Goal: Task Accomplishment & Management: Complete application form

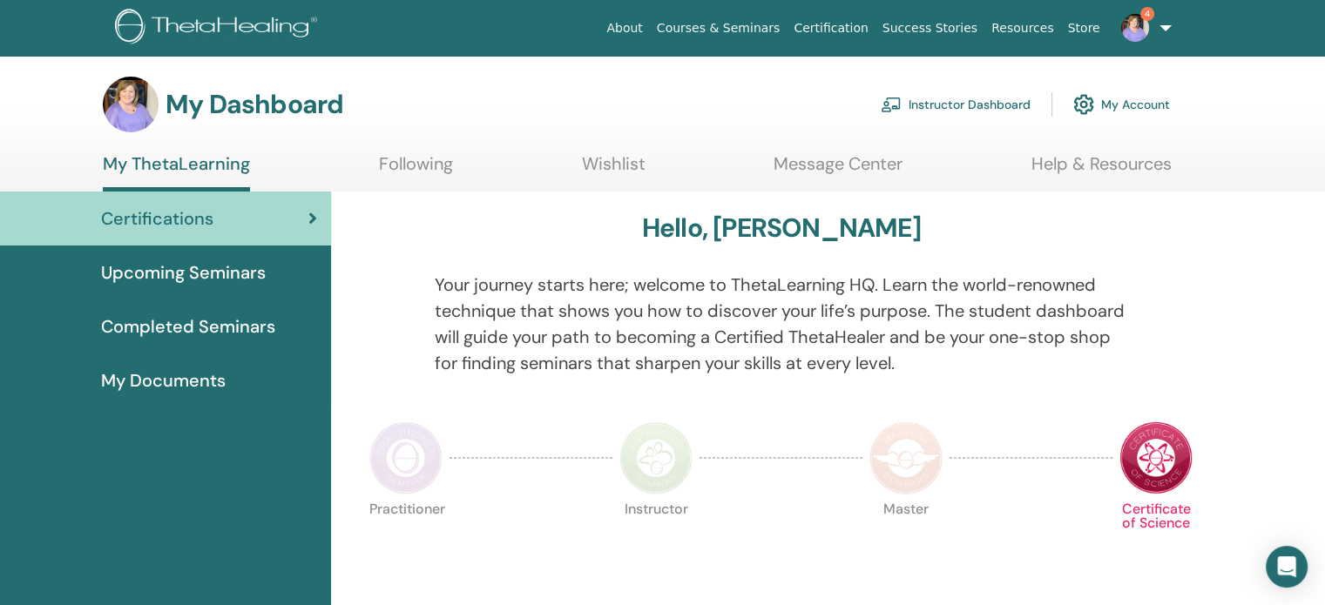
click at [962, 107] on link "Instructor Dashboard" at bounding box center [956, 104] width 150 height 38
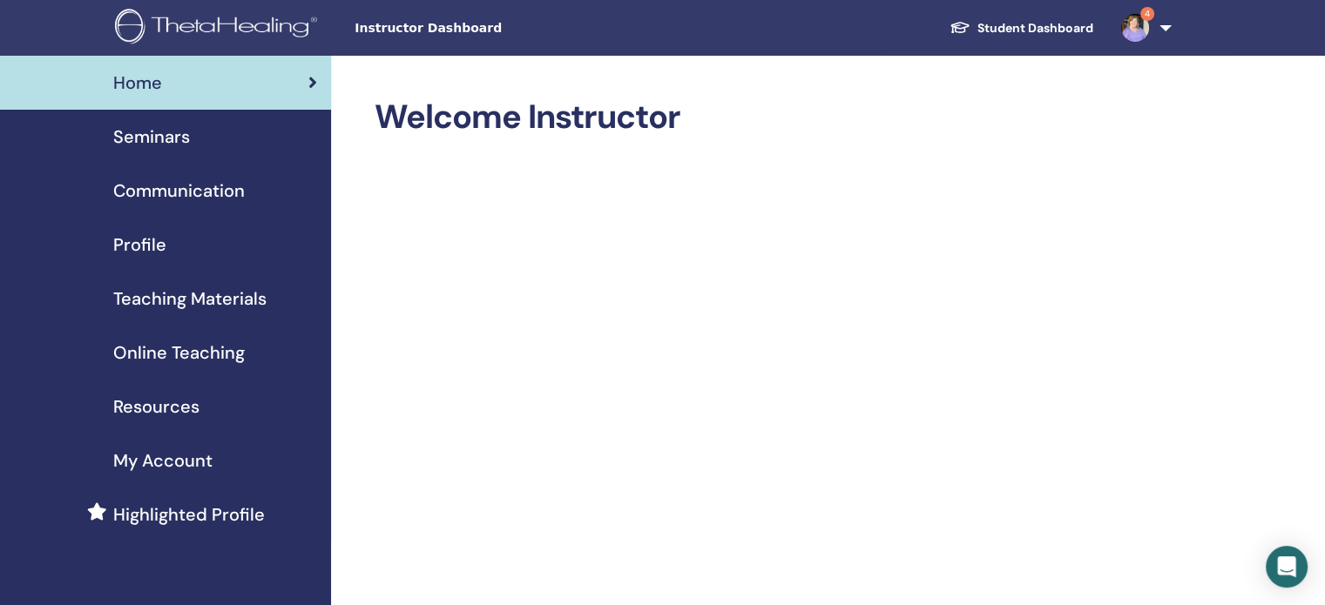
click at [207, 132] on div "Seminars" at bounding box center [165, 137] width 303 height 26
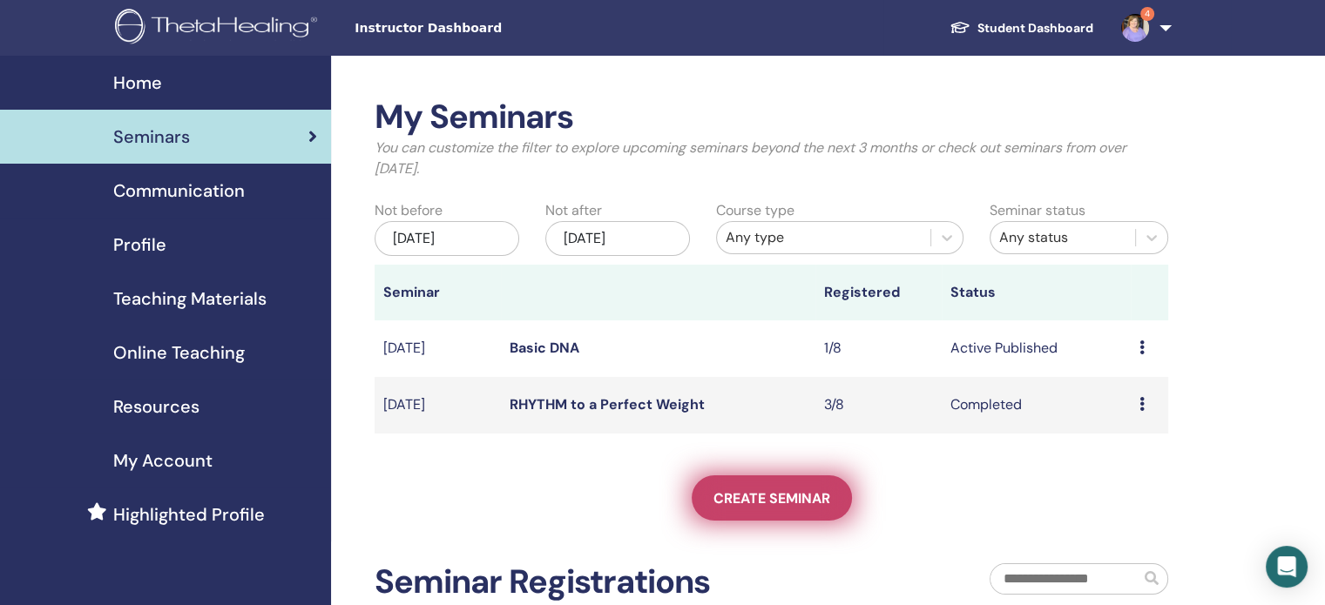
click at [783, 500] on span "Create seminar" at bounding box center [771, 499] width 117 height 18
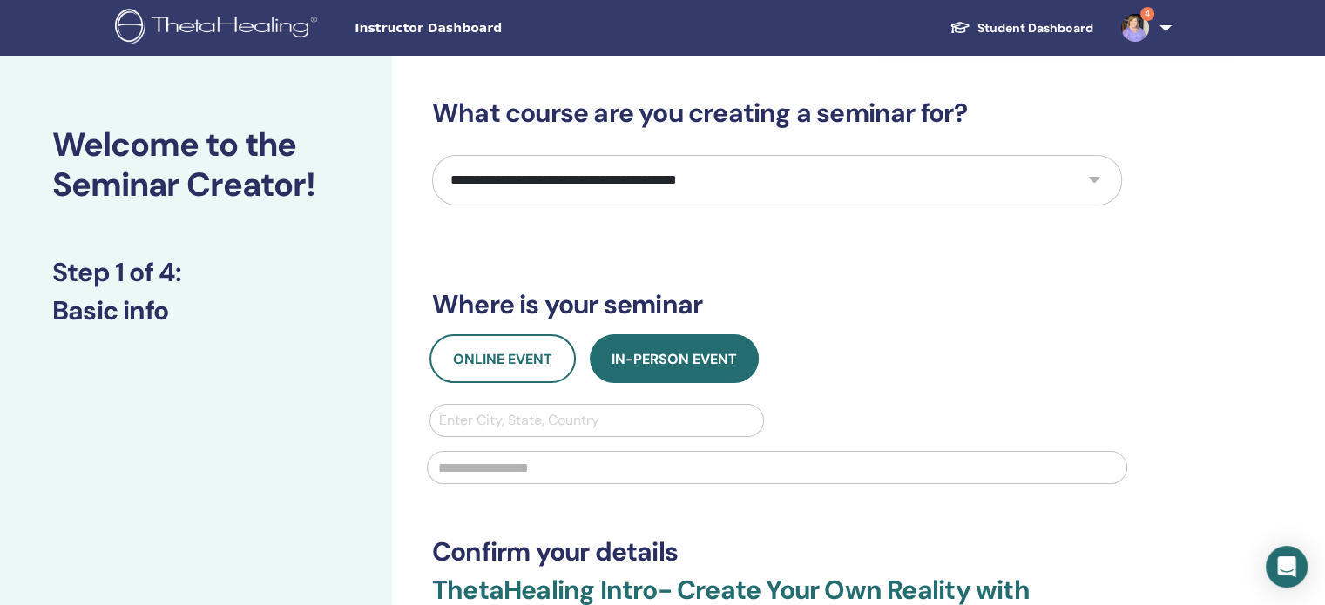
click at [797, 181] on select "**********" at bounding box center [777, 180] width 690 height 51
select select "**"
click at [432, 155] on select "**********" at bounding box center [777, 180] width 690 height 51
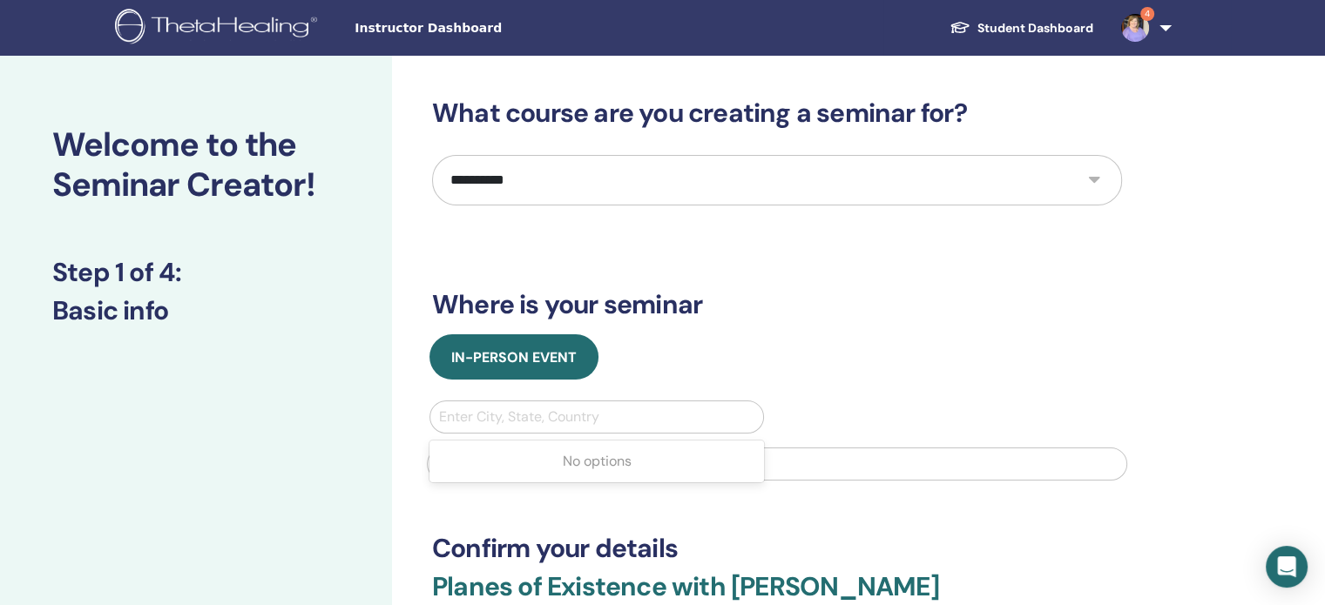
click at [506, 412] on div at bounding box center [596, 417] width 315 height 24
type input "******"
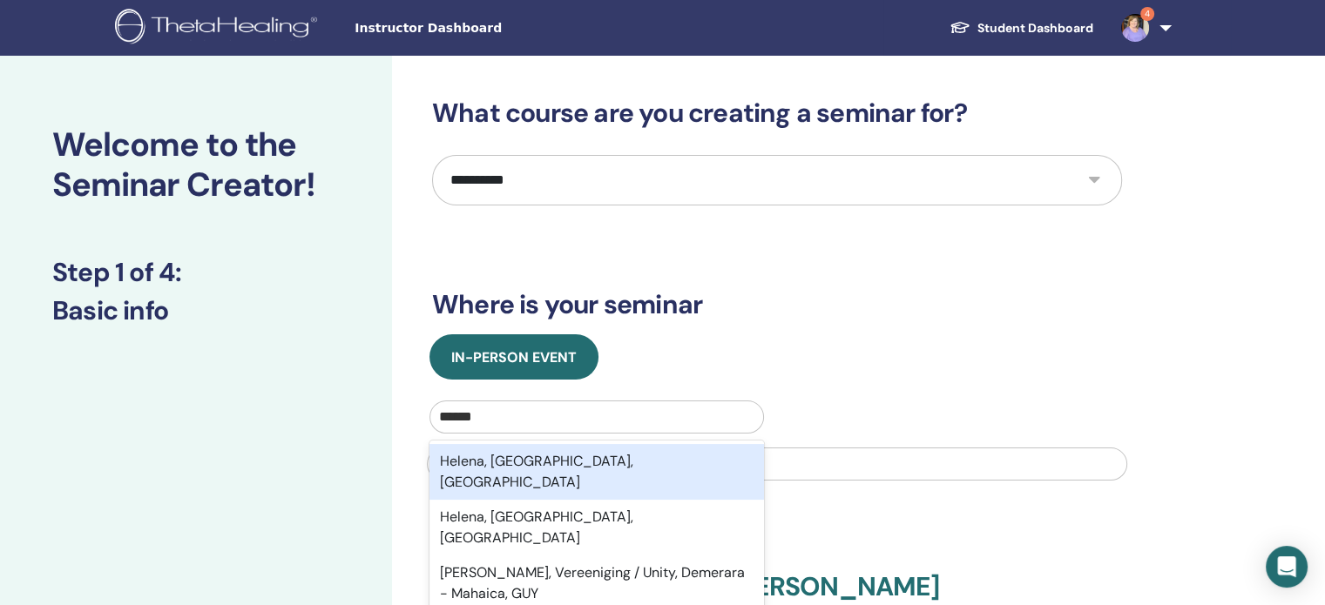
click at [508, 456] on div "Helena, MT, USA" at bounding box center [596, 472] width 335 height 56
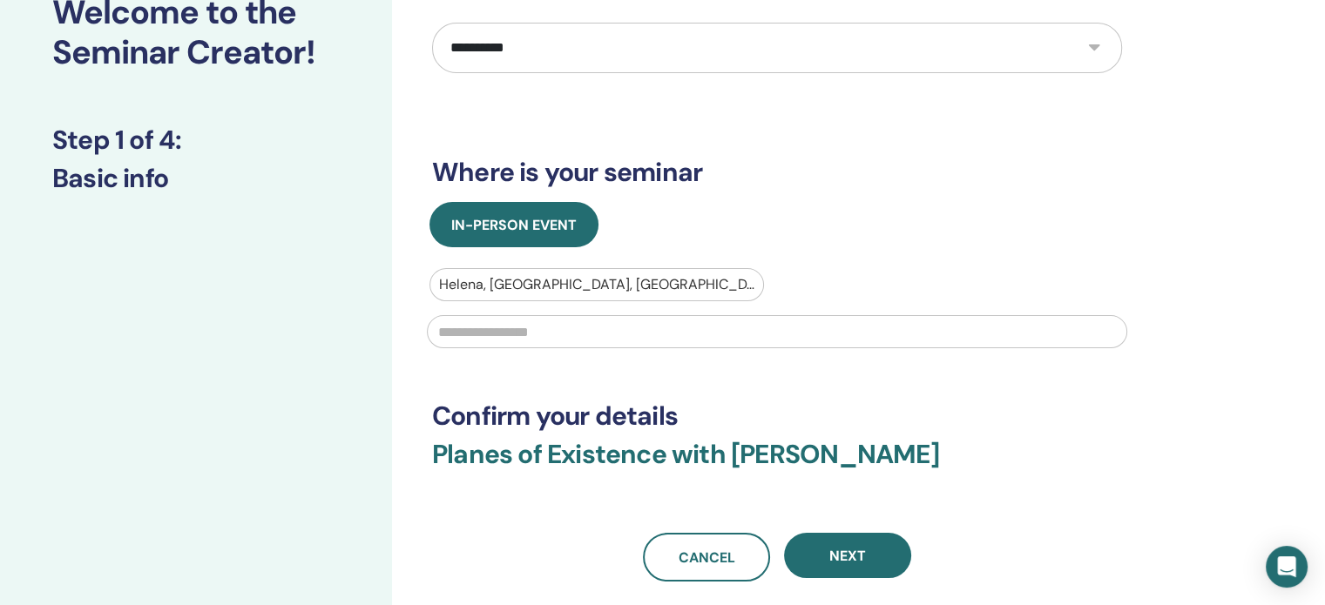
scroll to position [164, 0]
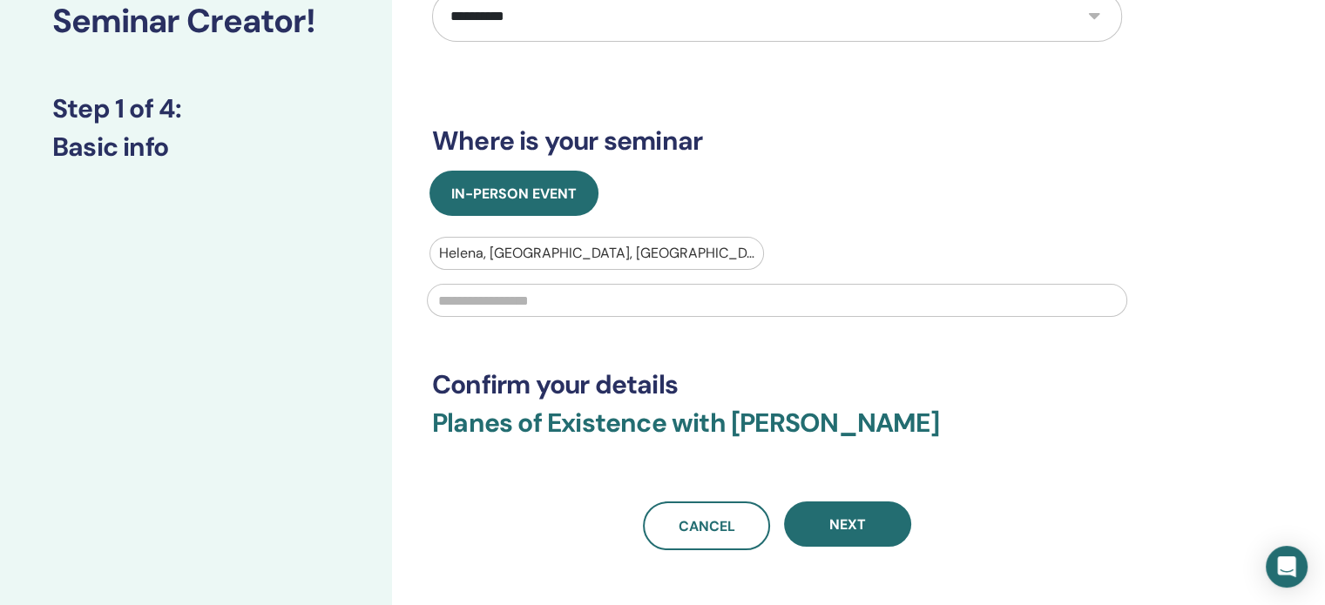
click at [1047, 300] on input "text" at bounding box center [777, 300] width 700 height 33
click at [546, 298] on input "**********" at bounding box center [777, 300] width 700 height 33
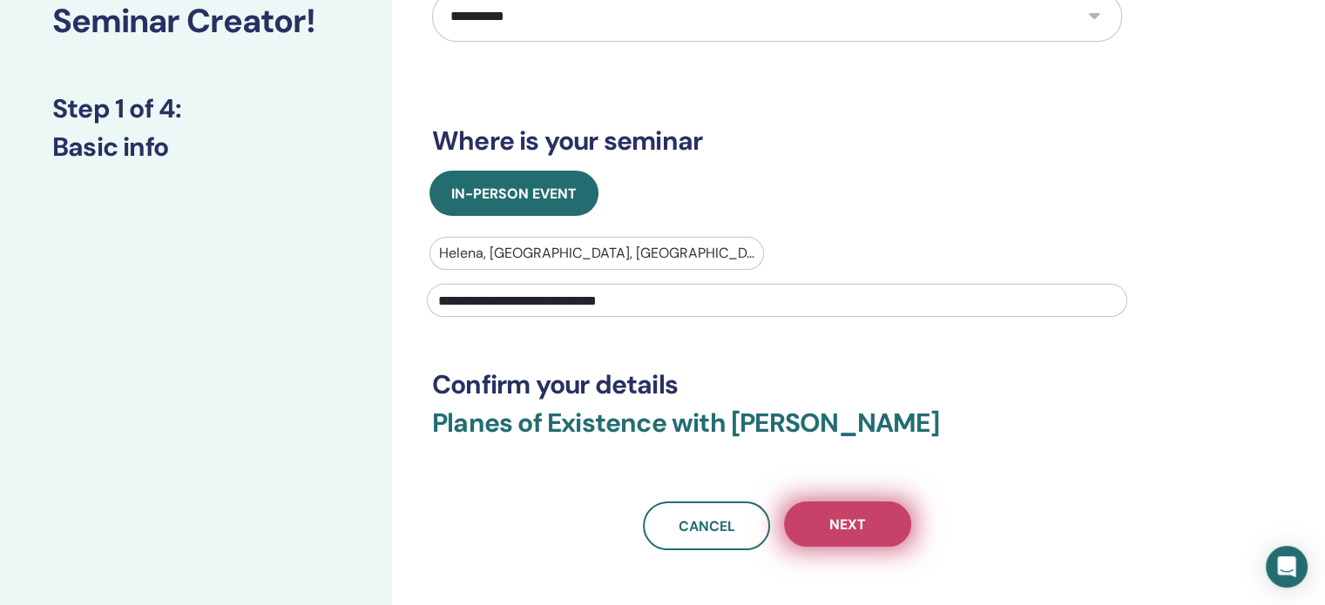
type input "**********"
click at [882, 515] on button "Next" at bounding box center [847, 524] width 127 height 45
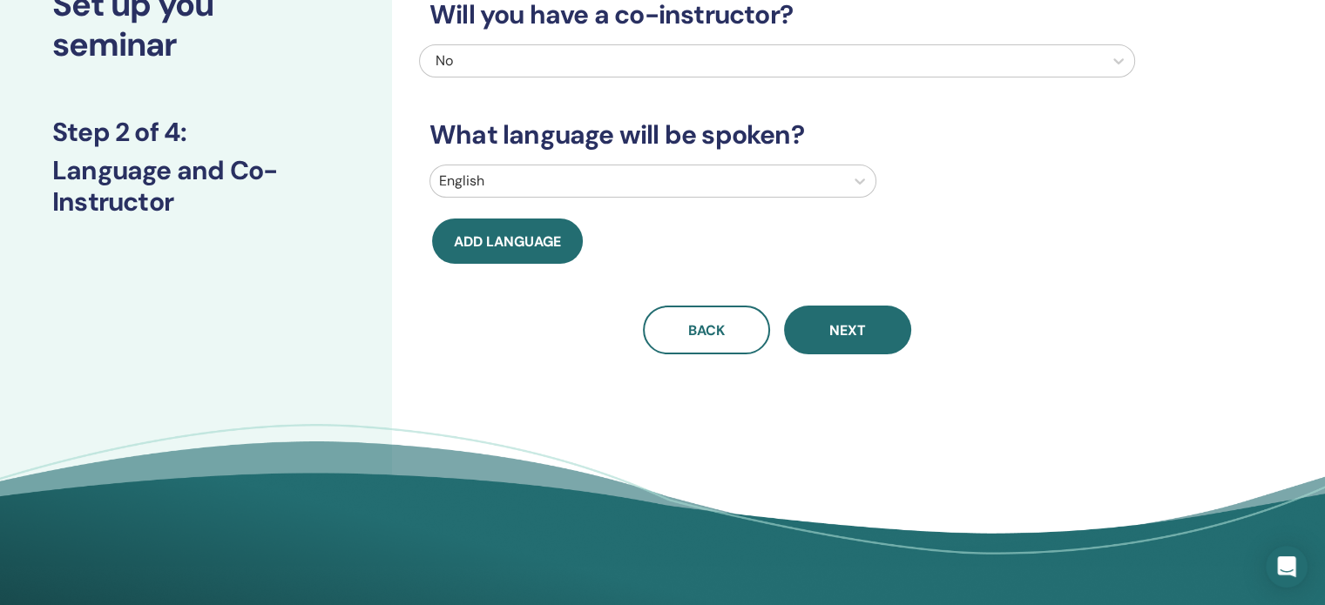
scroll to position [143, 0]
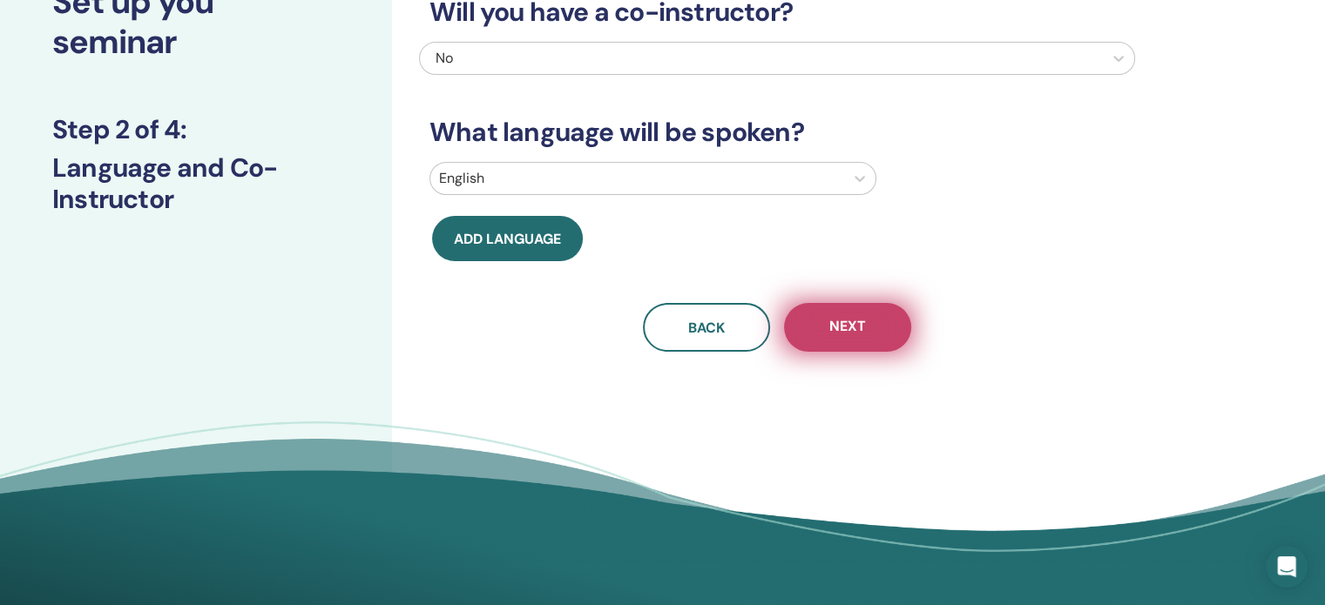
click at [903, 318] on button "Next" at bounding box center [847, 327] width 127 height 49
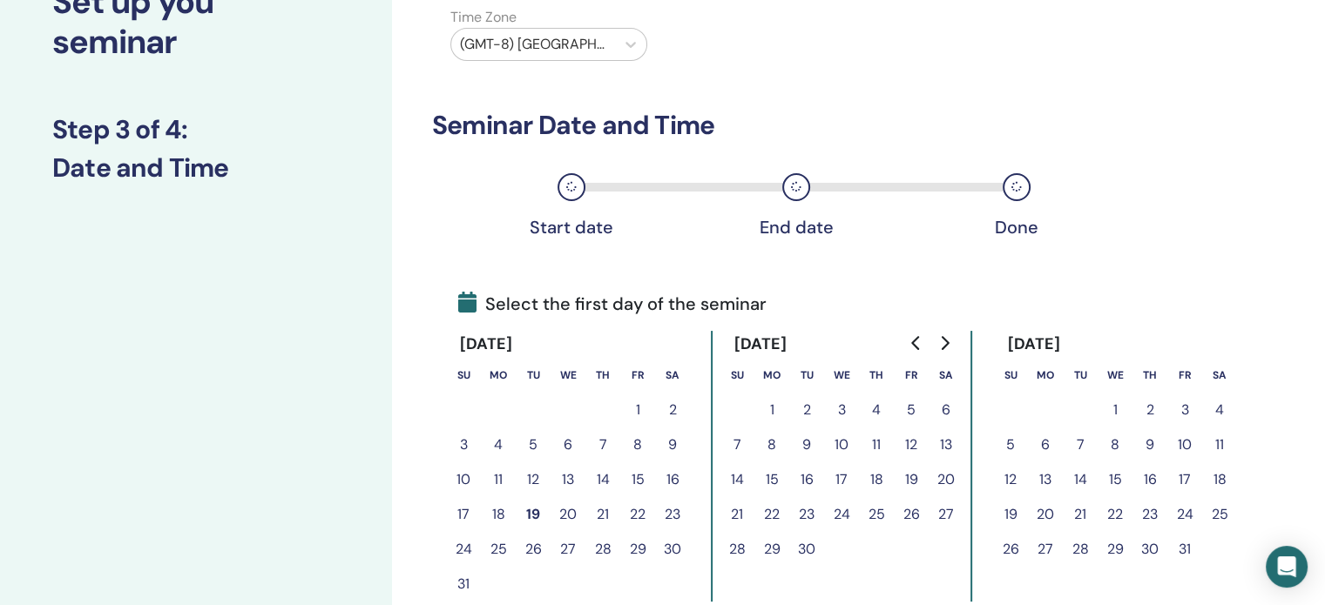
scroll to position [0, 0]
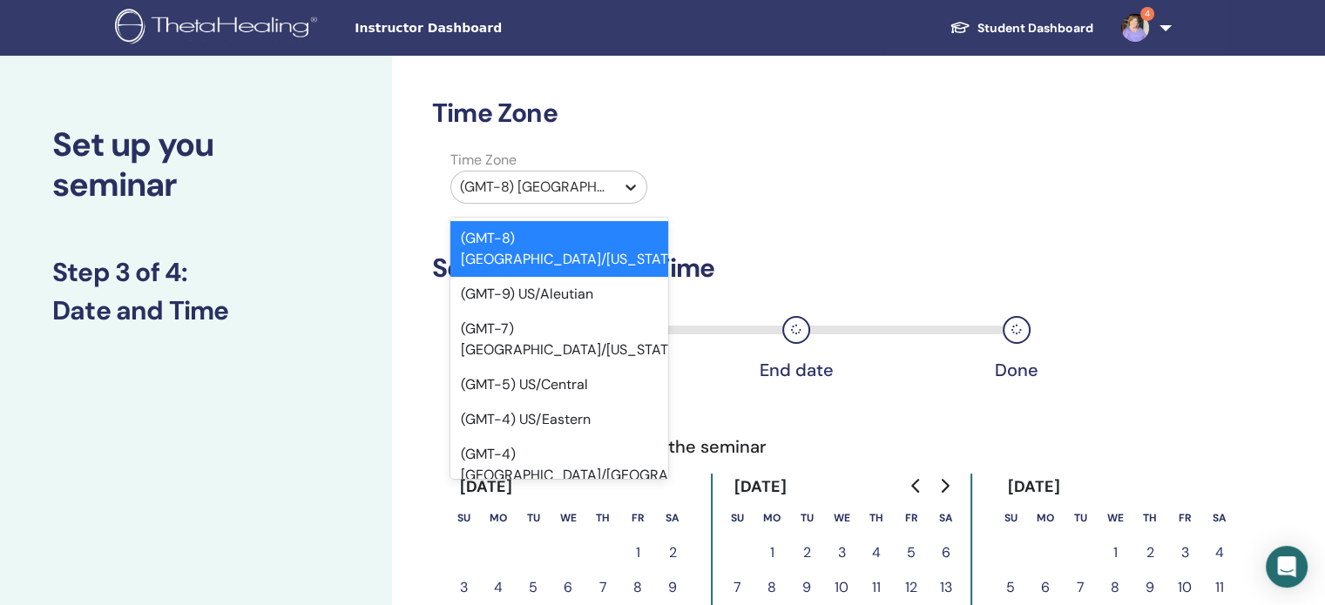
click at [617, 190] on div at bounding box center [630, 187] width 31 height 31
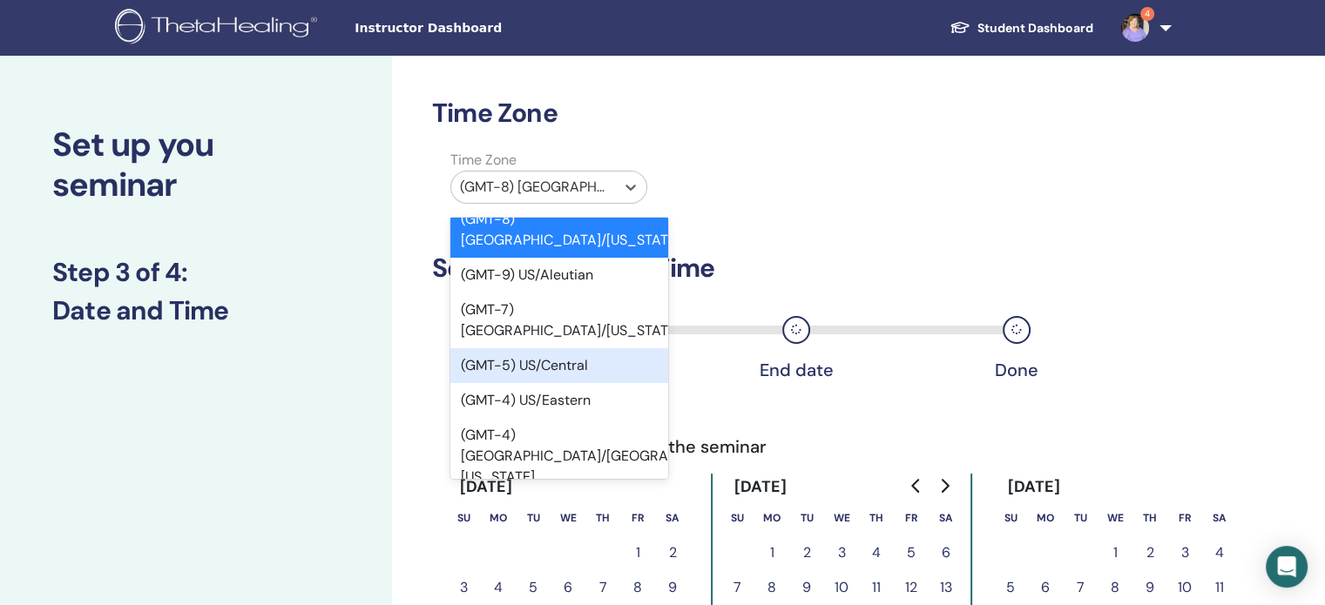
scroll to position [178, 0]
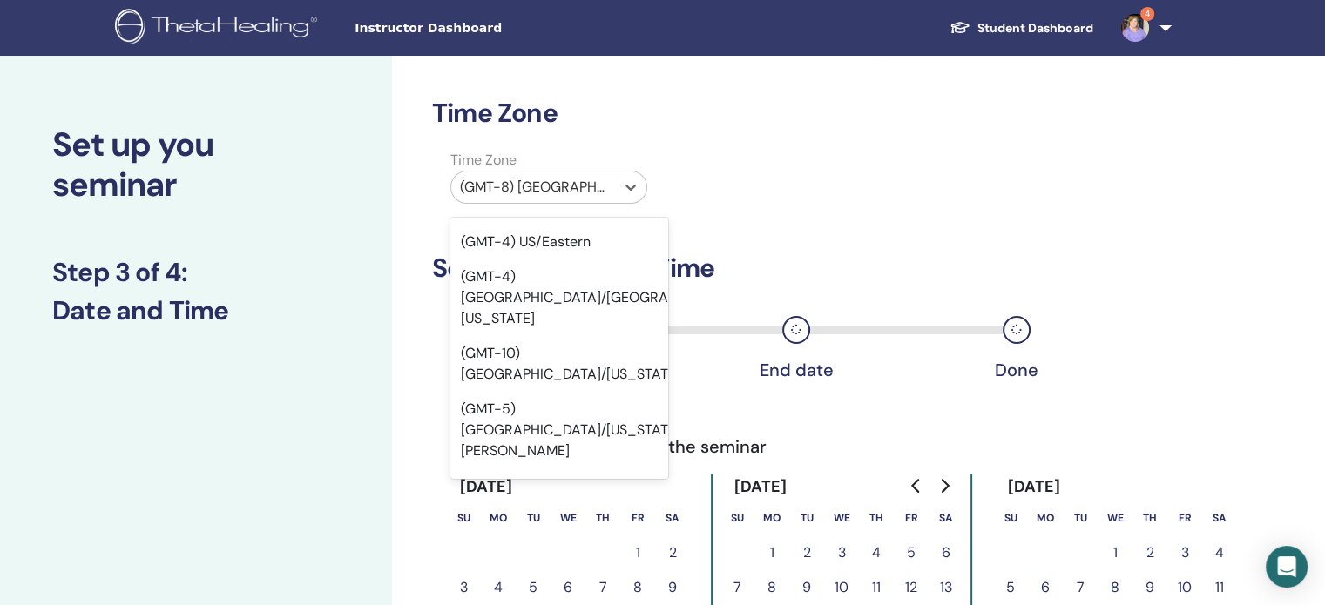
click at [558, 524] on div "(GMT-6) US/Mountain" at bounding box center [559, 541] width 218 height 35
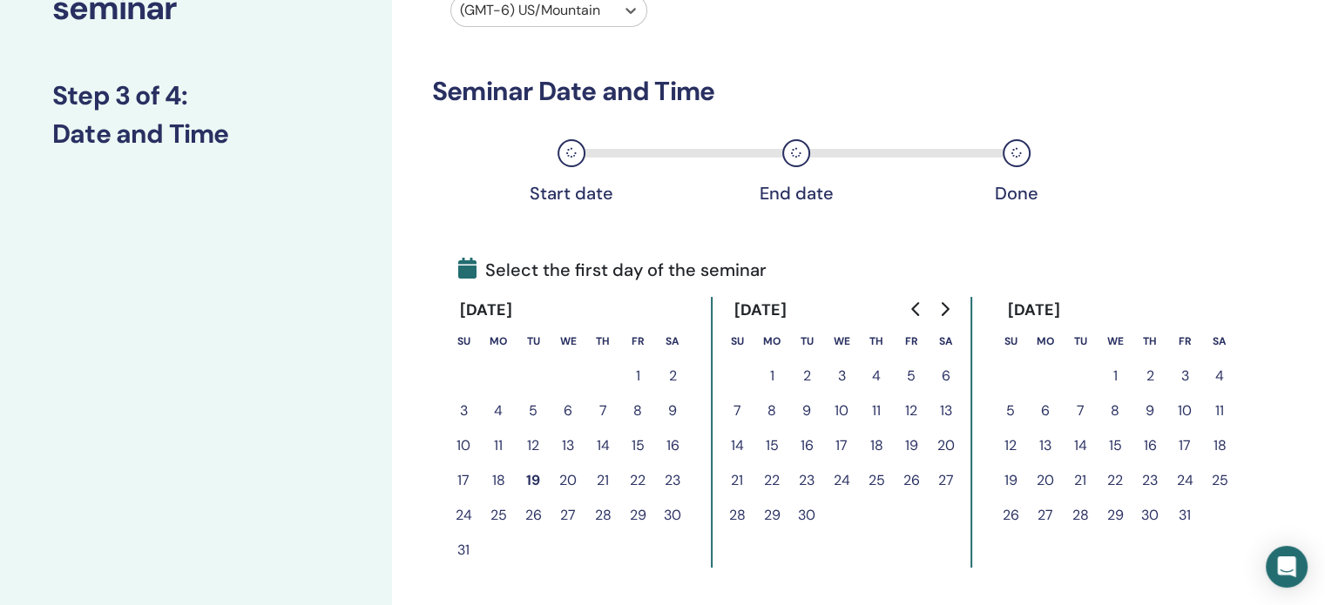
scroll to position [193, 0]
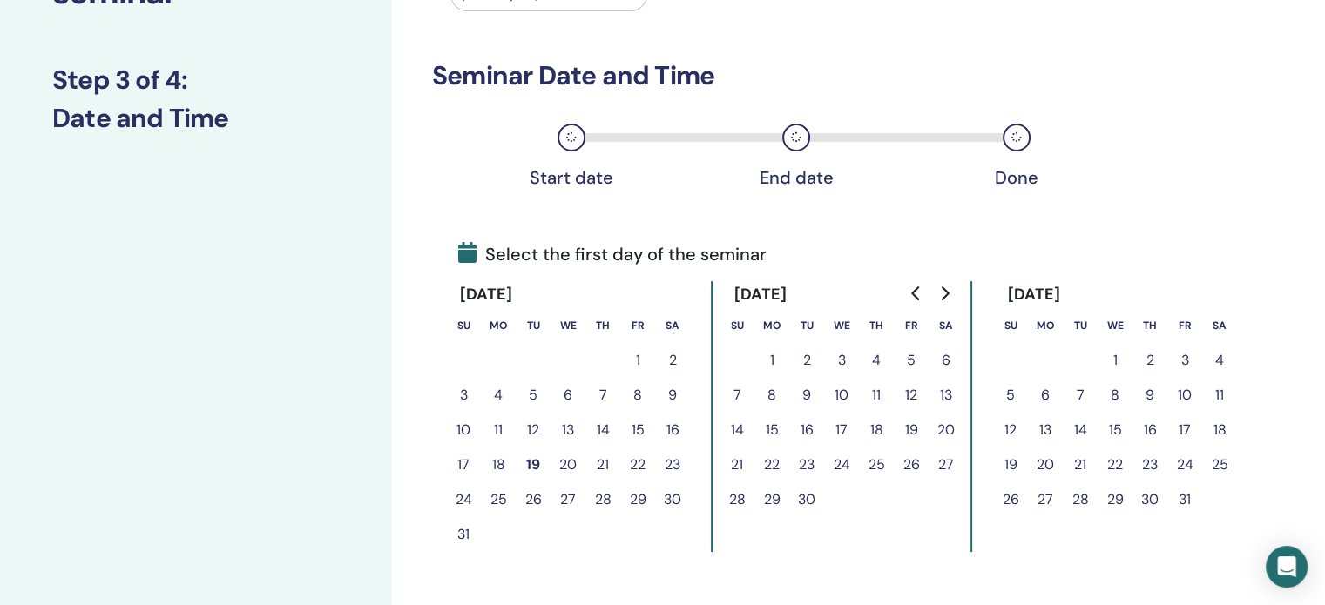
click at [733, 463] on button "21" at bounding box center [737, 465] width 35 height 35
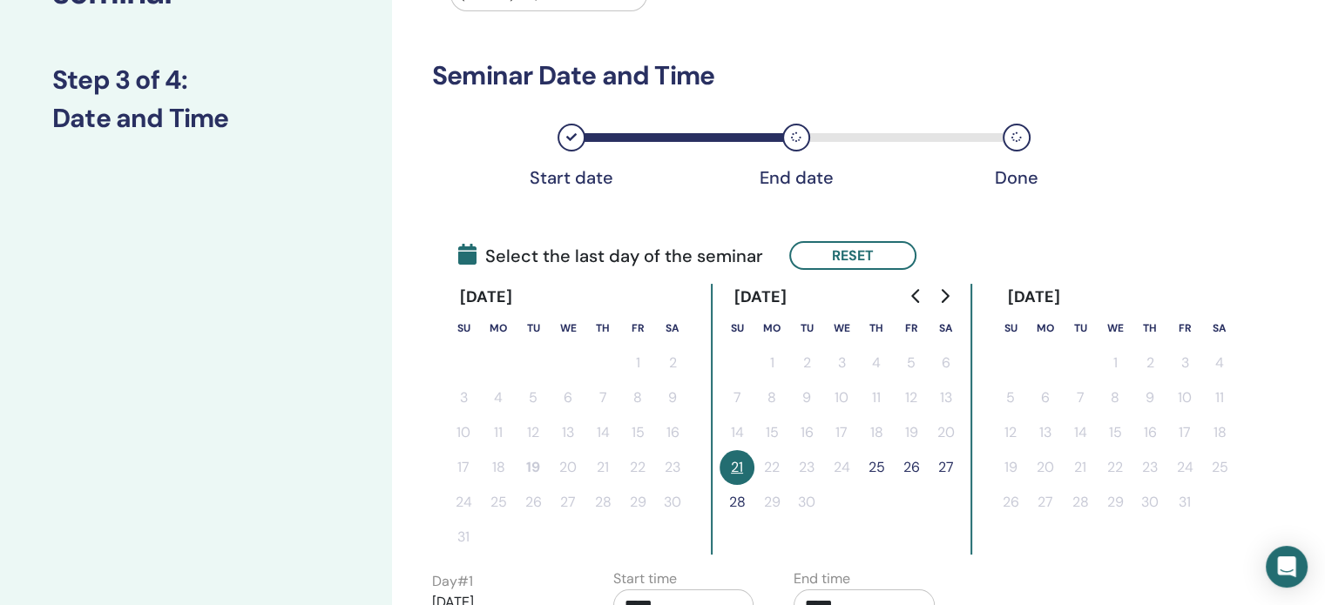
click at [874, 469] on button "25" at bounding box center [876, 467] width 35 height 35
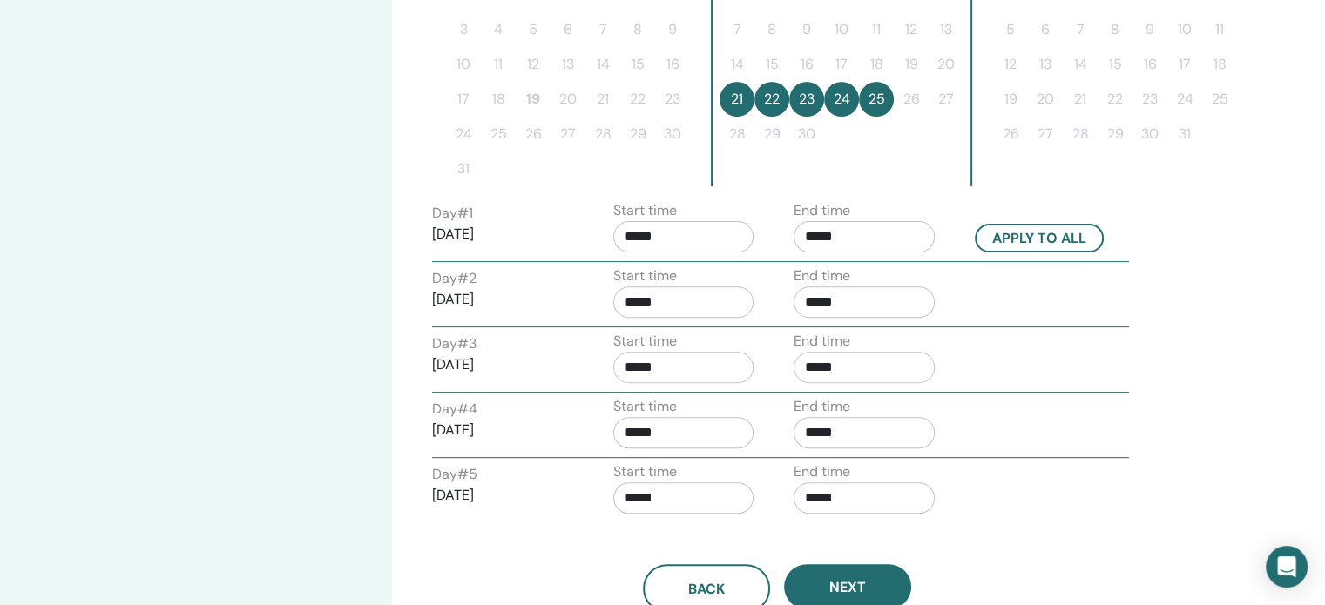
scroll to position [566, 0]
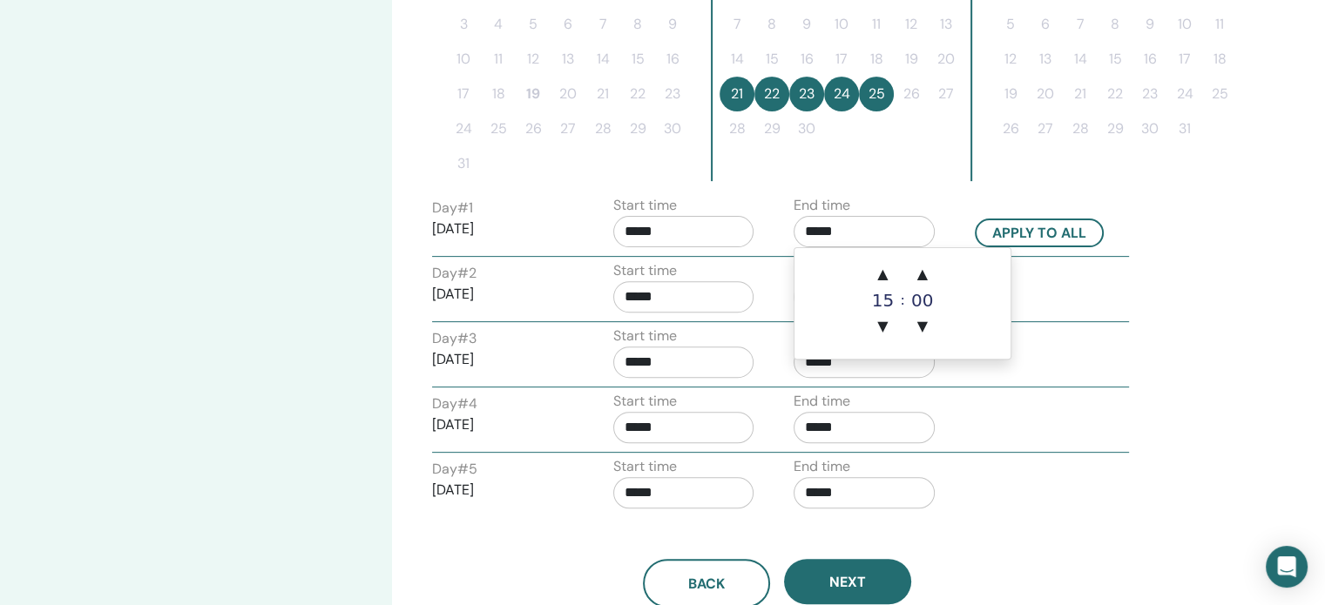
click at [871, 231] on input "*****" at bounding box center [864, 231] width 141 height 31
click at [888, 278] on span "▲" at bounding box center [882, 274] width 35 height 35
click at [919, 278] on span "▲" at bounding box center [922, 274] width 35 height 35
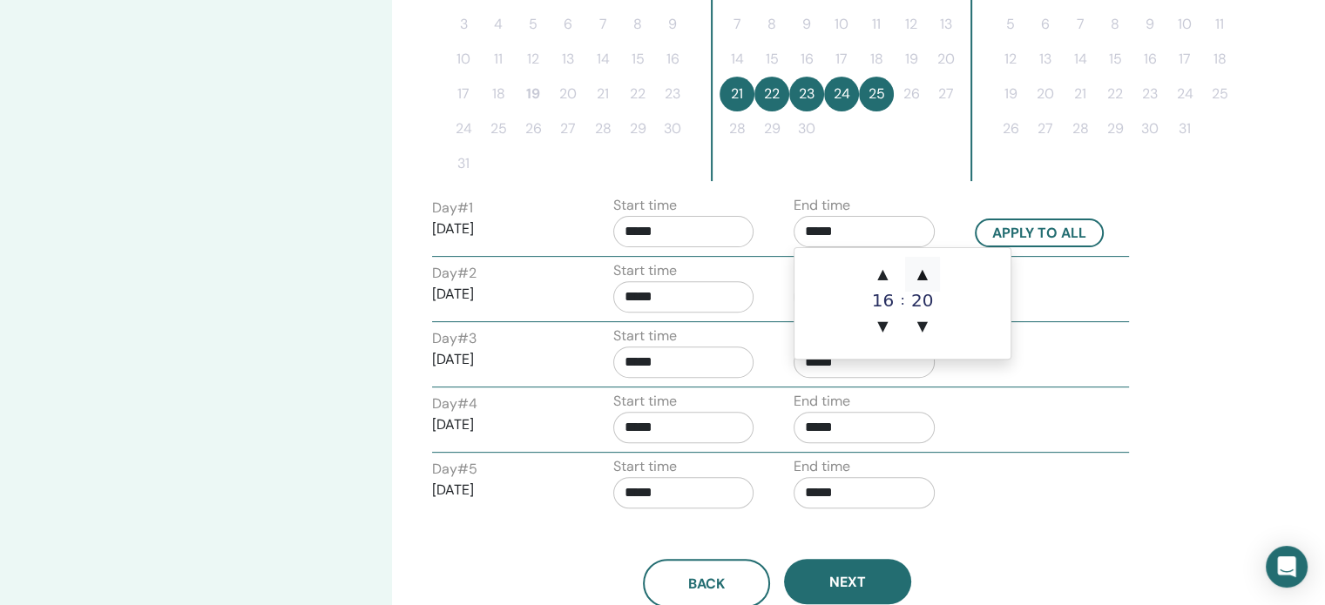
click at [919, 278] on span "▲" at bounding box center [922, 274] width 35 height 35
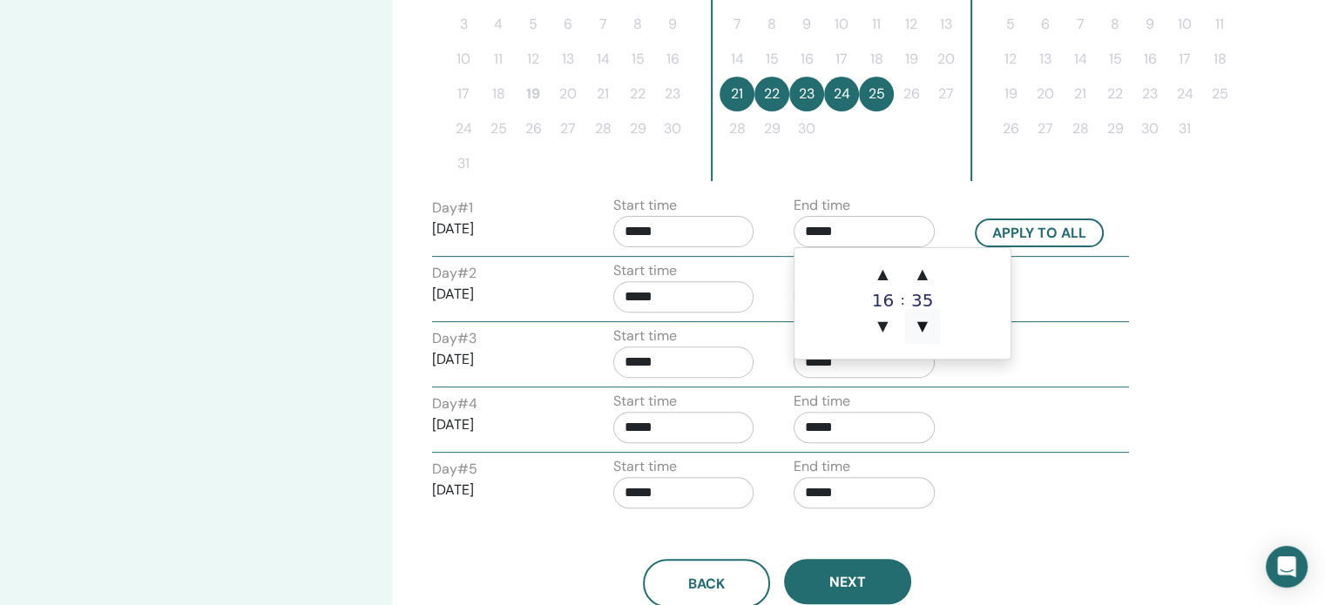
click at [920, 328] on span "▼" at bounding box center [922, 326] width 35 height 35
type input "*****"
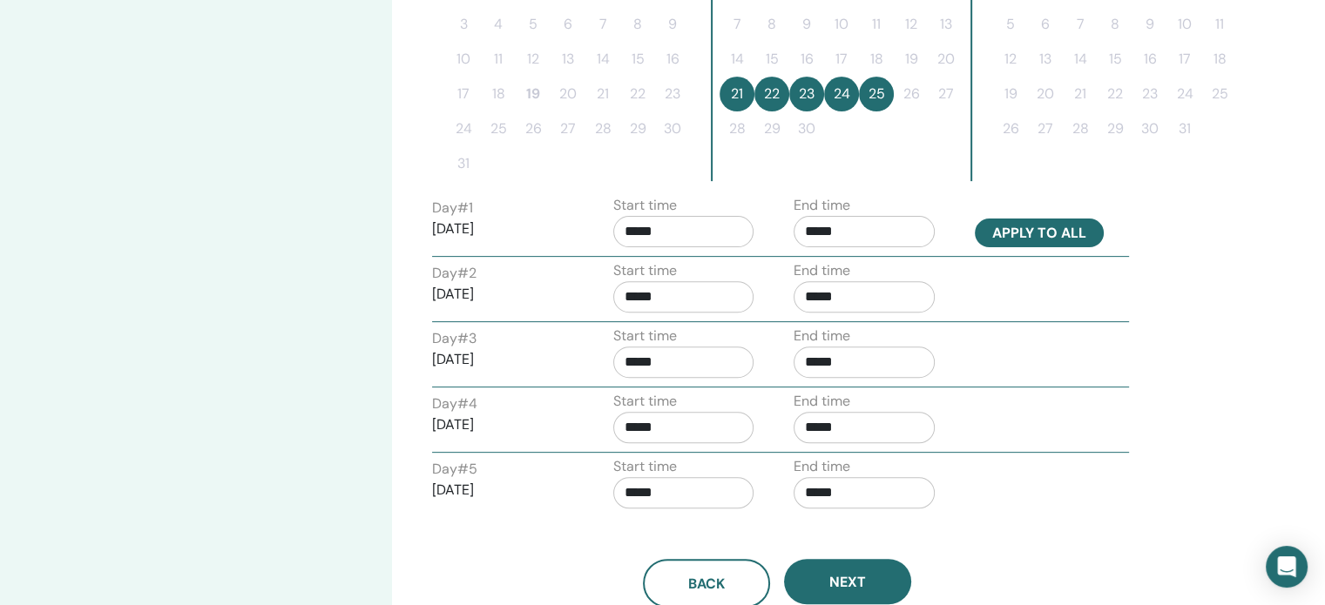
click at [1063, 220] on button "Apply to all" at bounding box center [1039, 233] width 129 height 29
type input "*****"
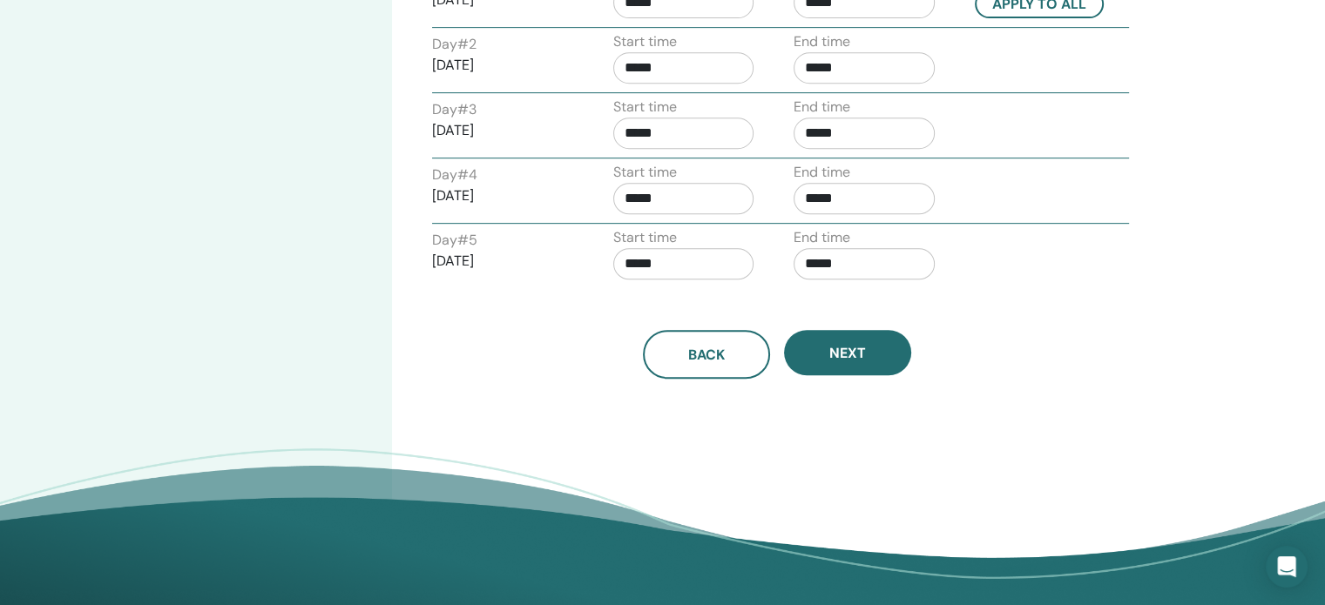
scroll to position [798, 0]
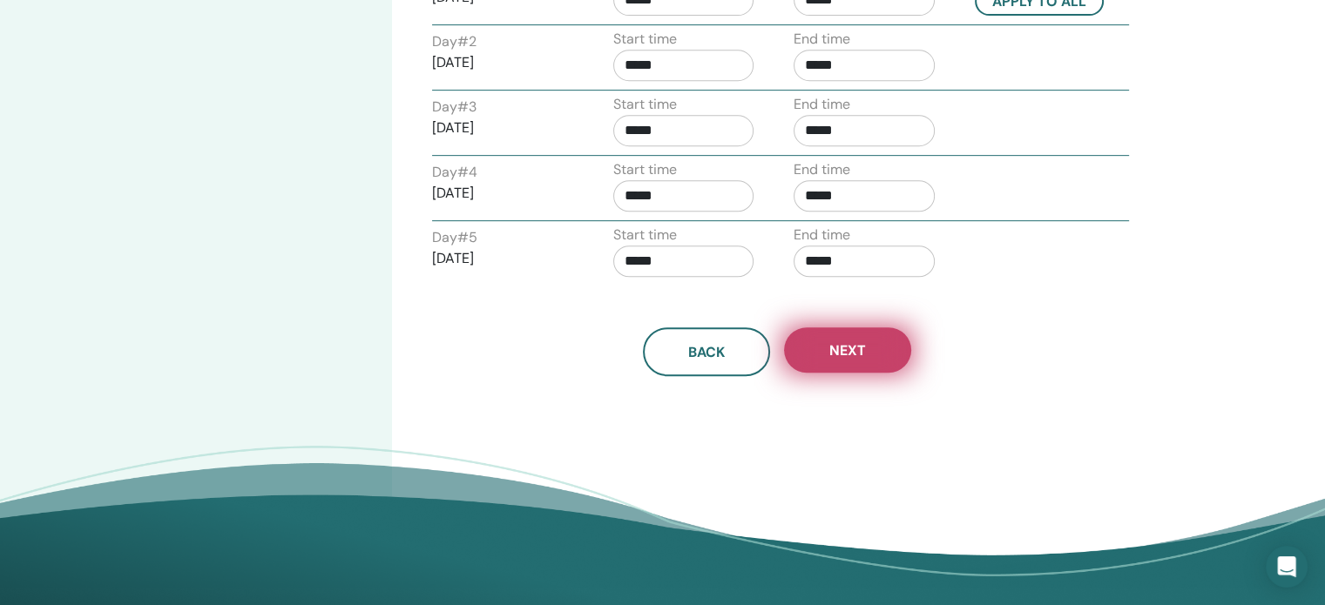
click at [868, 350] on button "Next" at bounding box center [847, 350] width 127 height 45
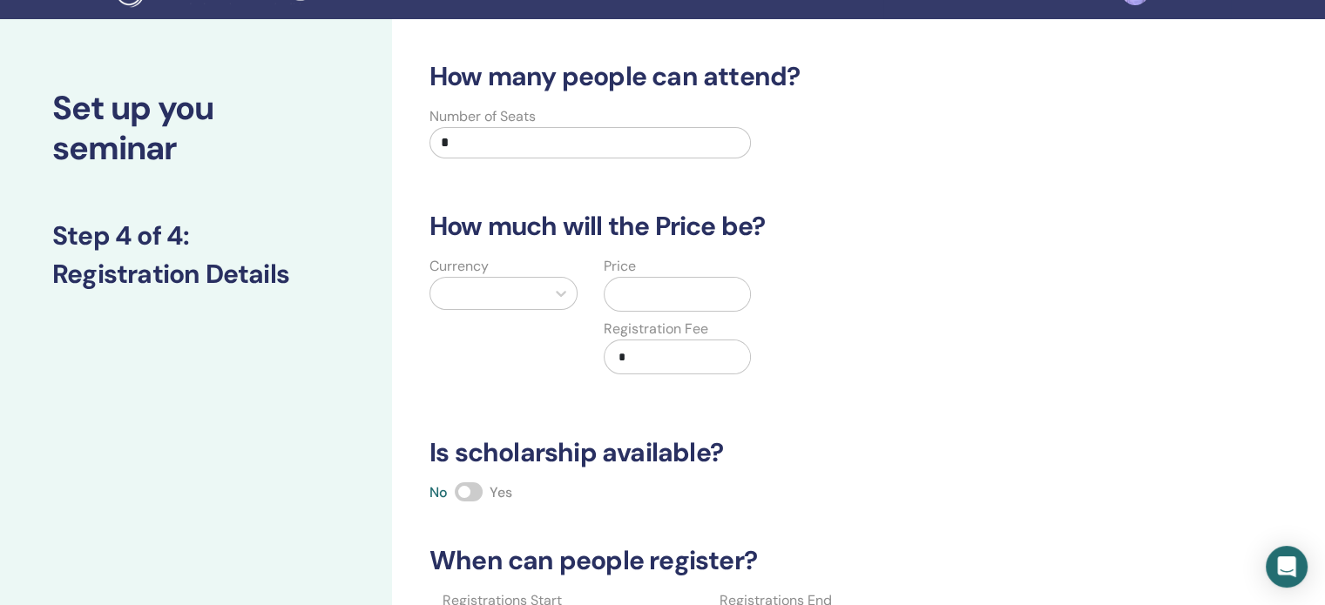
scroll to position [0, 0]
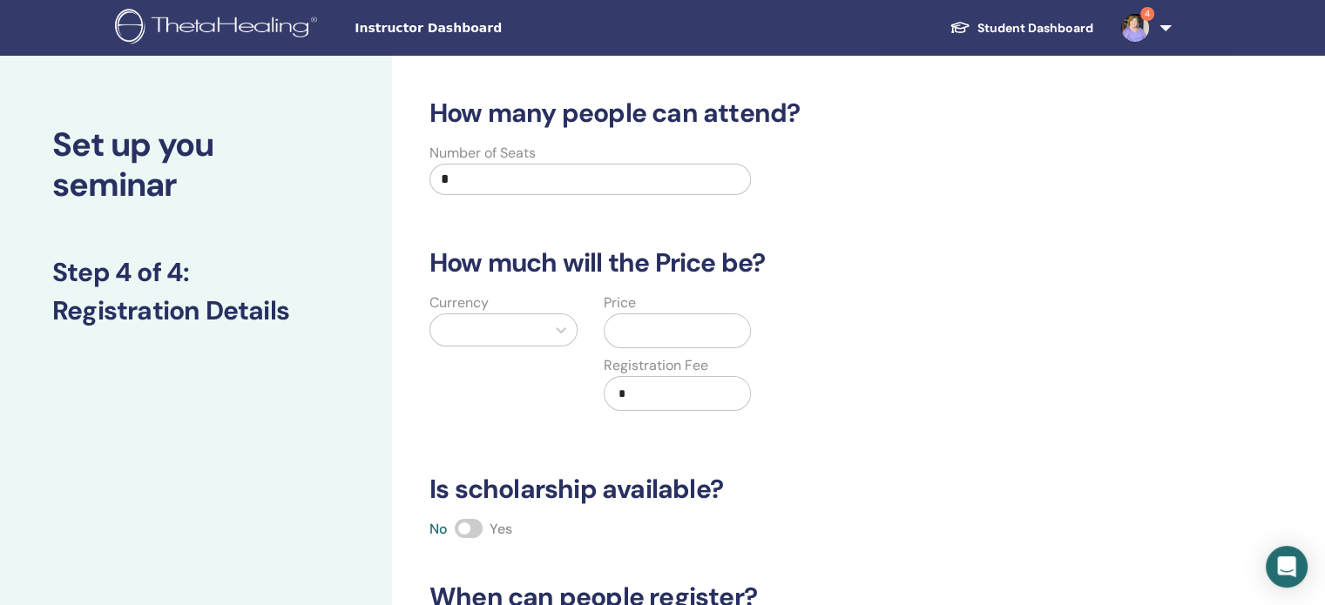
click at [456, 172] on input "*" at bounding box center [589, 179] width 321 height 31
type input "*"
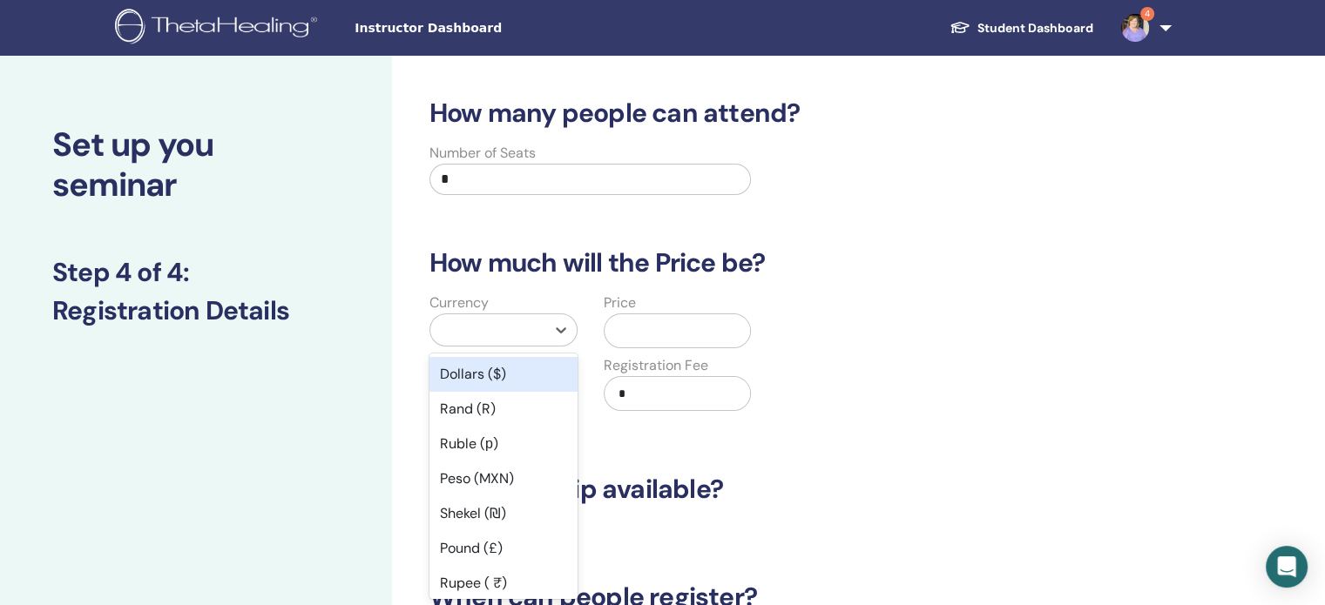
scroll to position [16, 0]
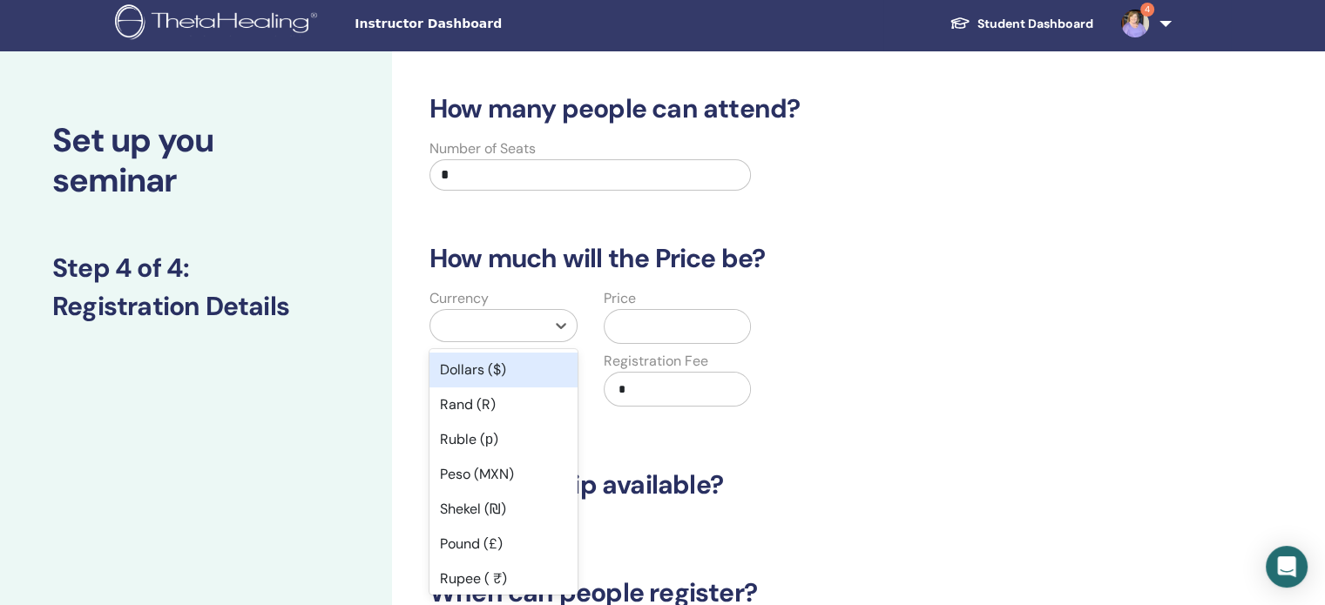
click at [495, 341] on div at bounding box center [487, 325] width 115 height 31
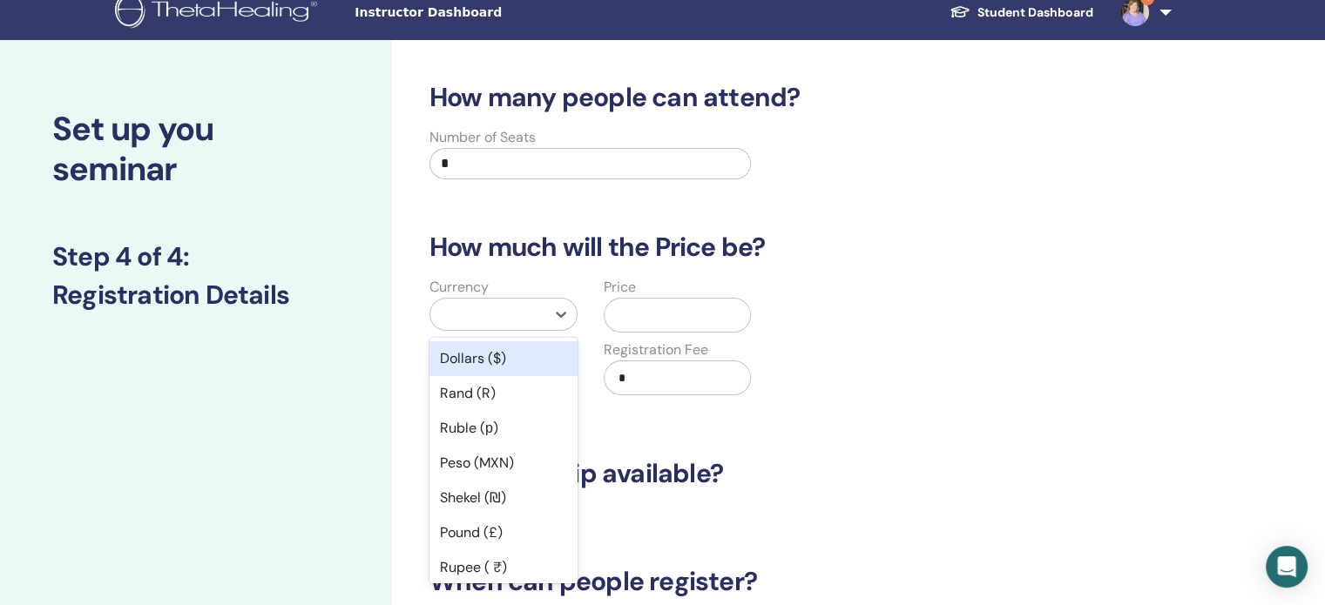
click at [487, 369] on div "Dollars ($)" at bounding box center [503, 359] width 148 height 35
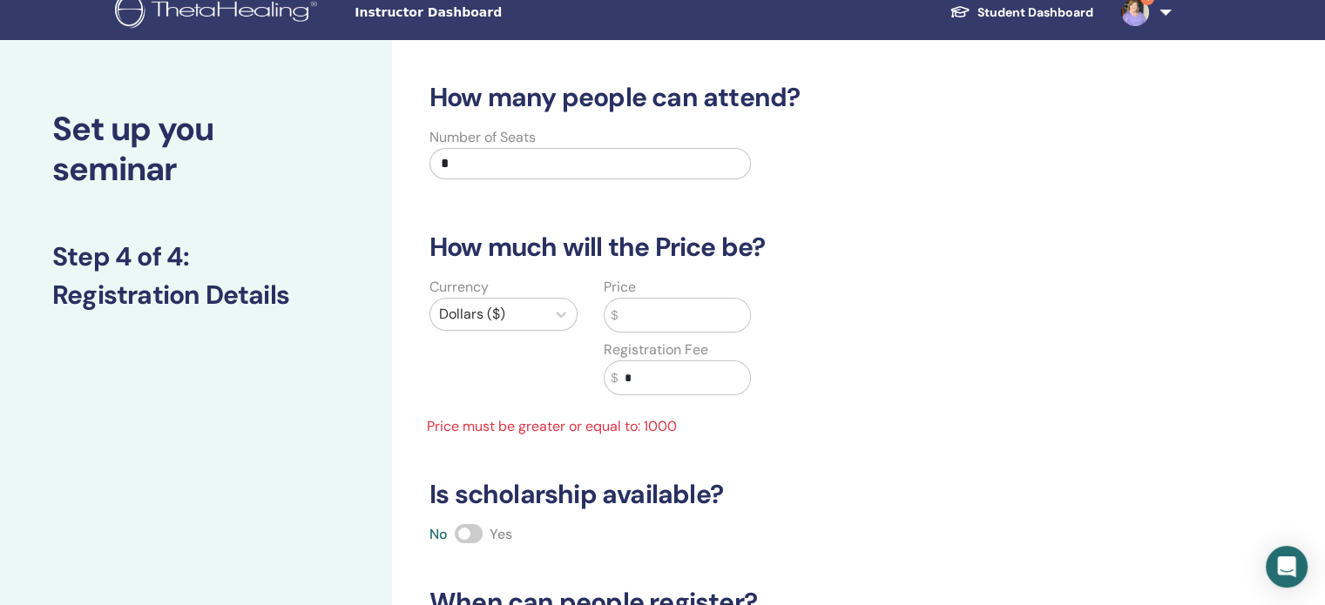
click at [658, 320] on input "text" at bounding box center [684, 315] width 132 height 33
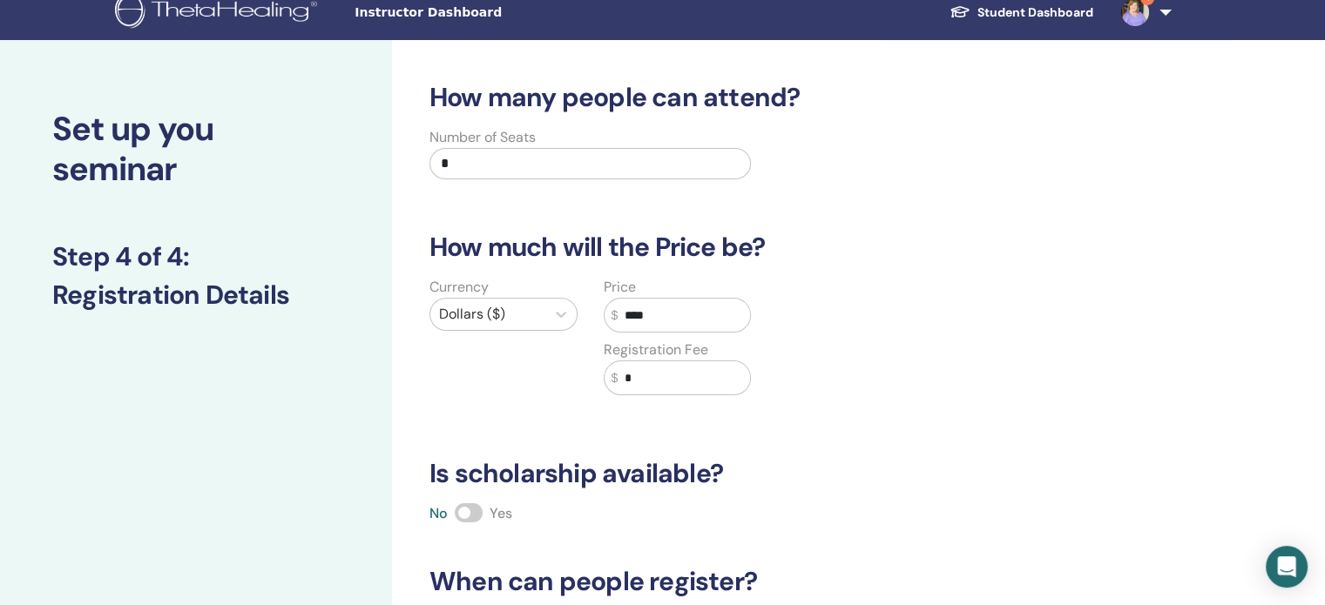
type input "****"
click at [659, 378] on input "*" at bounding box center [684, 378] width 132 height 33
type input "*"
type input "***"
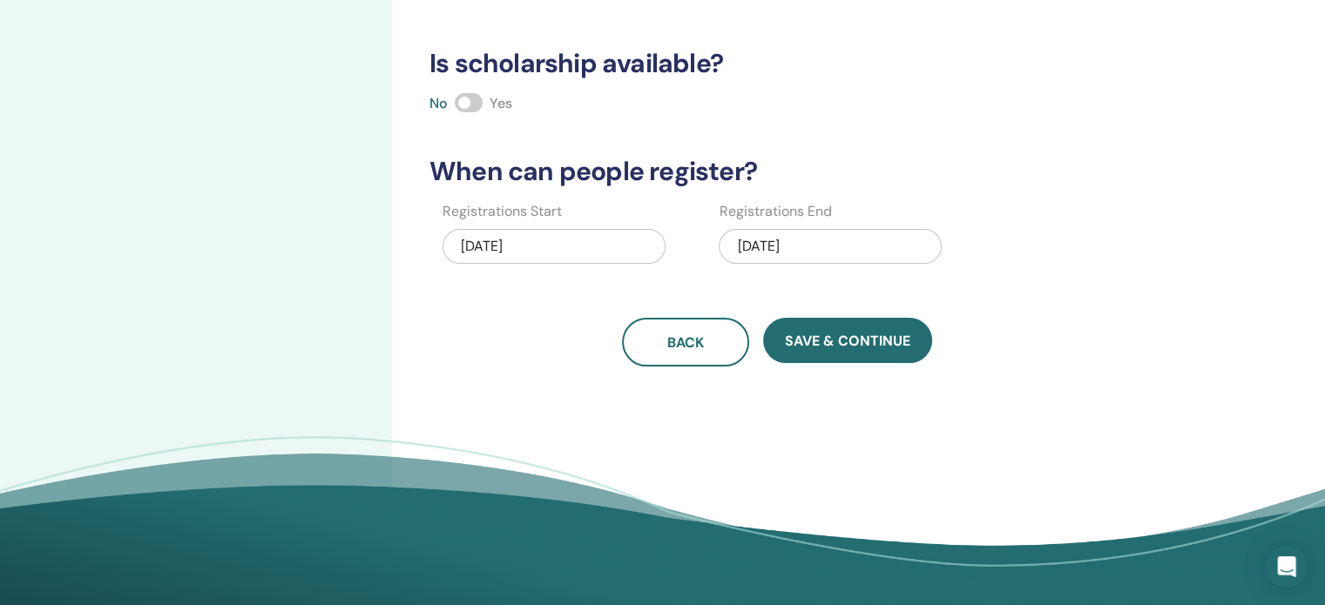
scroll to position [429, 0]
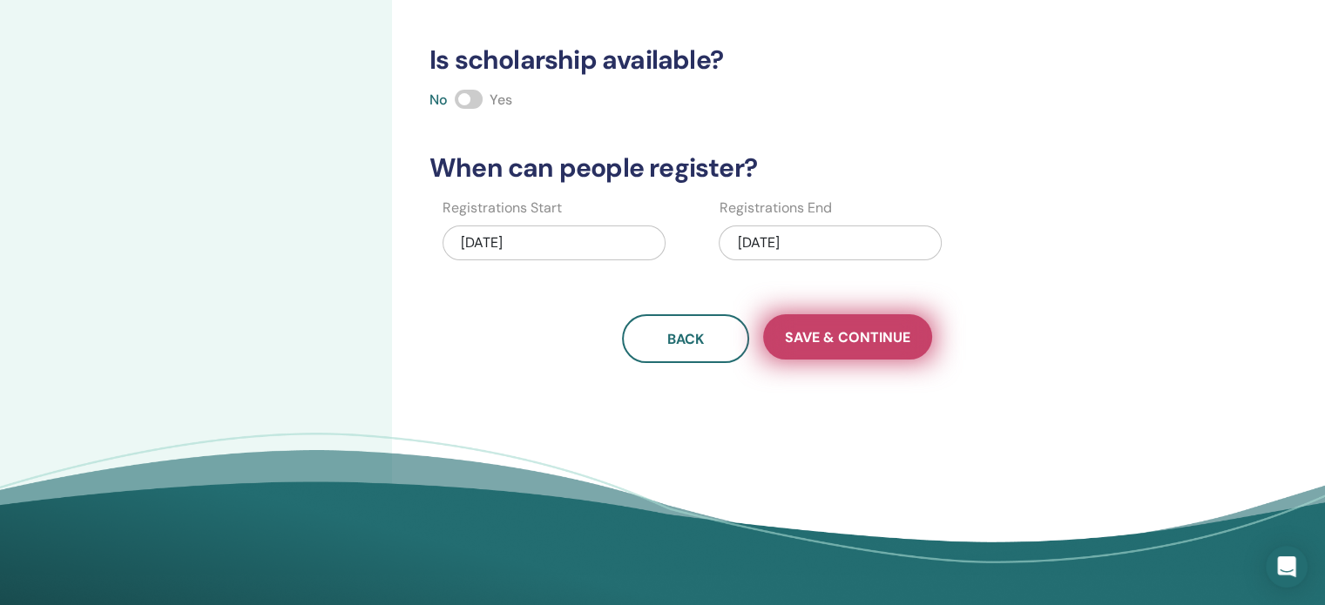
click at [815, 343] on span "Save & Continue" at bounding box center [847, 337] width 125 height 18
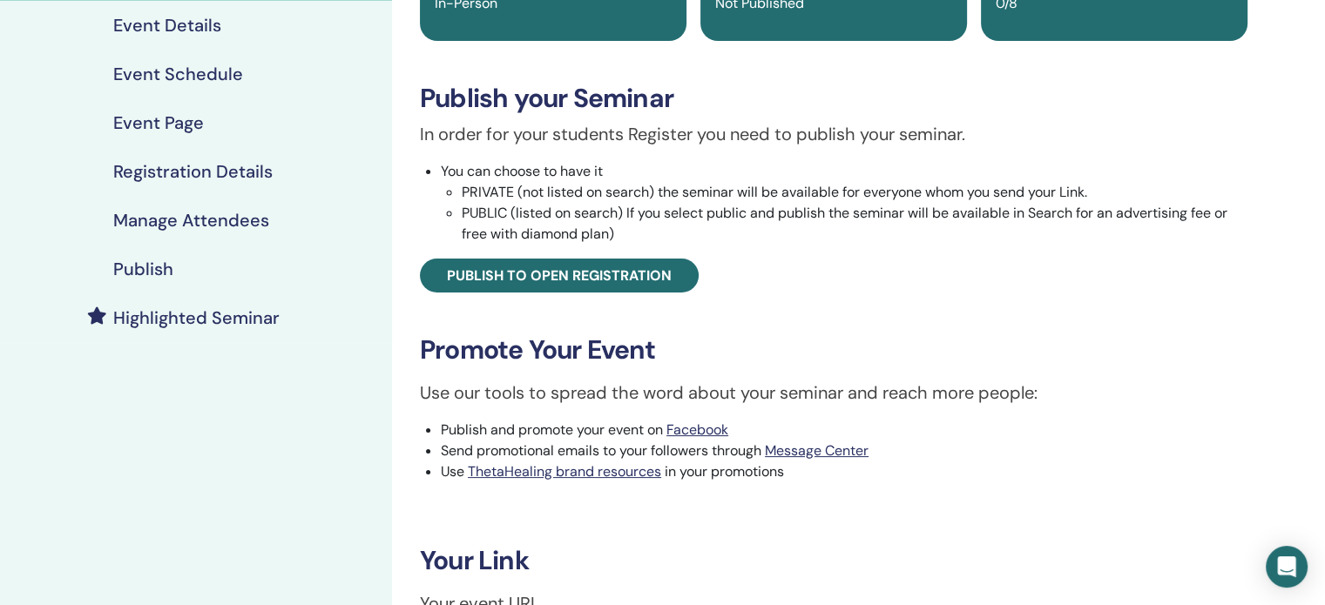
scroll to position [236, 0]
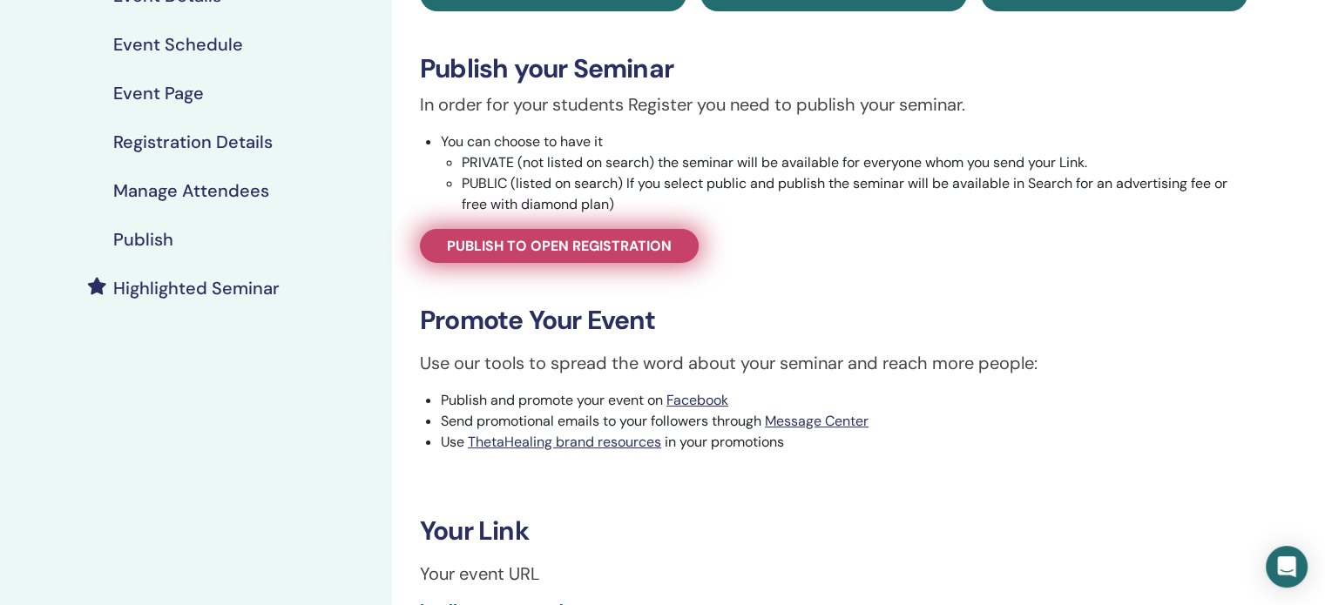
click at [641, 260] on link "Publish to open registration" at bounding box center [559, 246] width 279 height 34
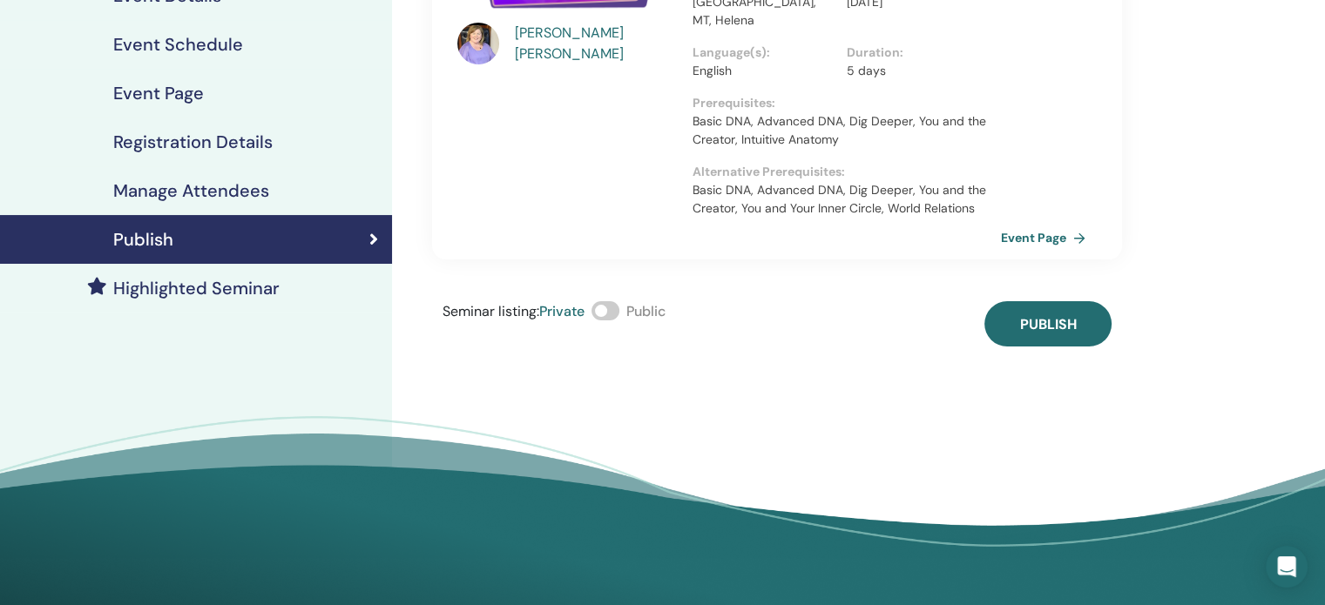
click at [612, 301] on span at bounding box center [606, 310] width 28 height 19
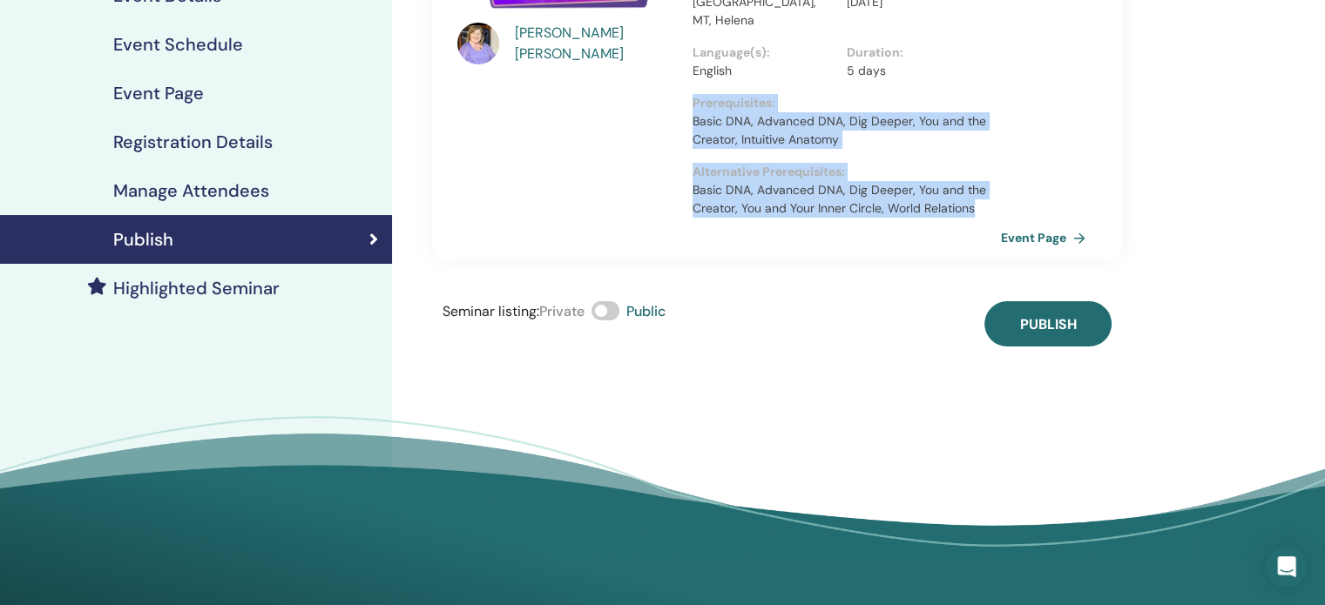
drag, startPoint x: 980, startPoint y: 171, endPoint x: 693, endPoint y: 62, distance: 306.6
click at [693, 62] on div "Planes of Existence with Sara Gasch Learn in depth the wellspring of philosophy…" at bounding box center [846, 60] width 329 height 398
copy div "Prerequisites : Basic DNA, Advanced DNA, Dig Deeper, You and the Creator, Intui…"
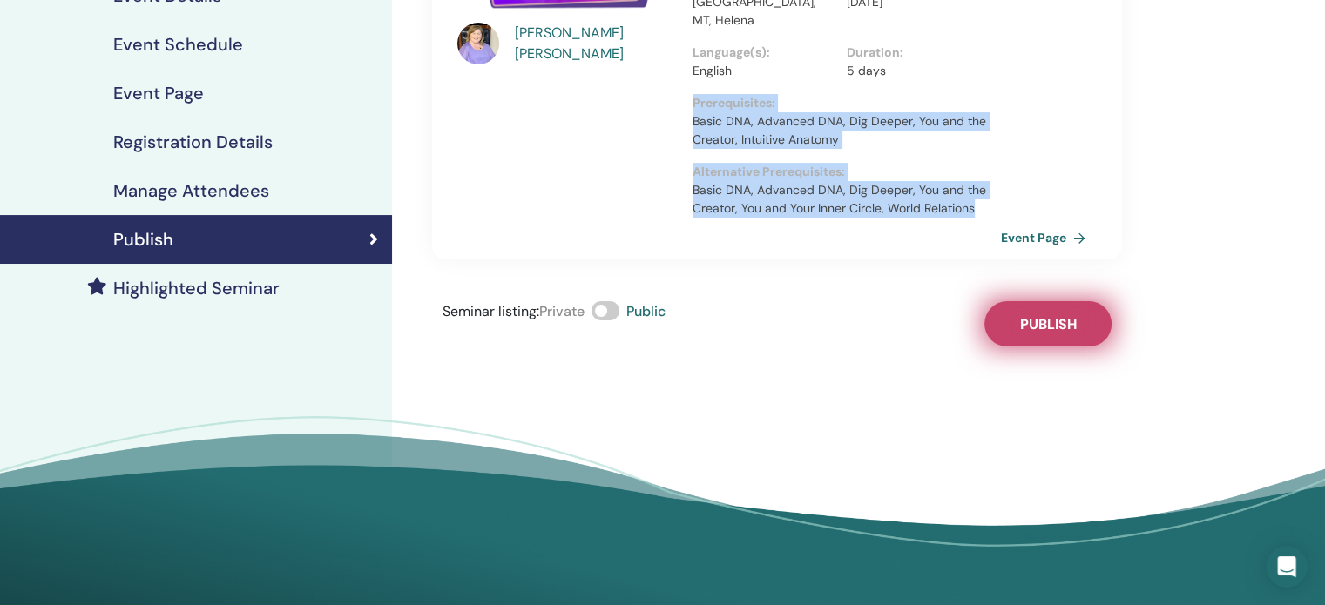
click at [1049, 315] on span "Publish" at bounding box center [1048, 324] width 57 height 18
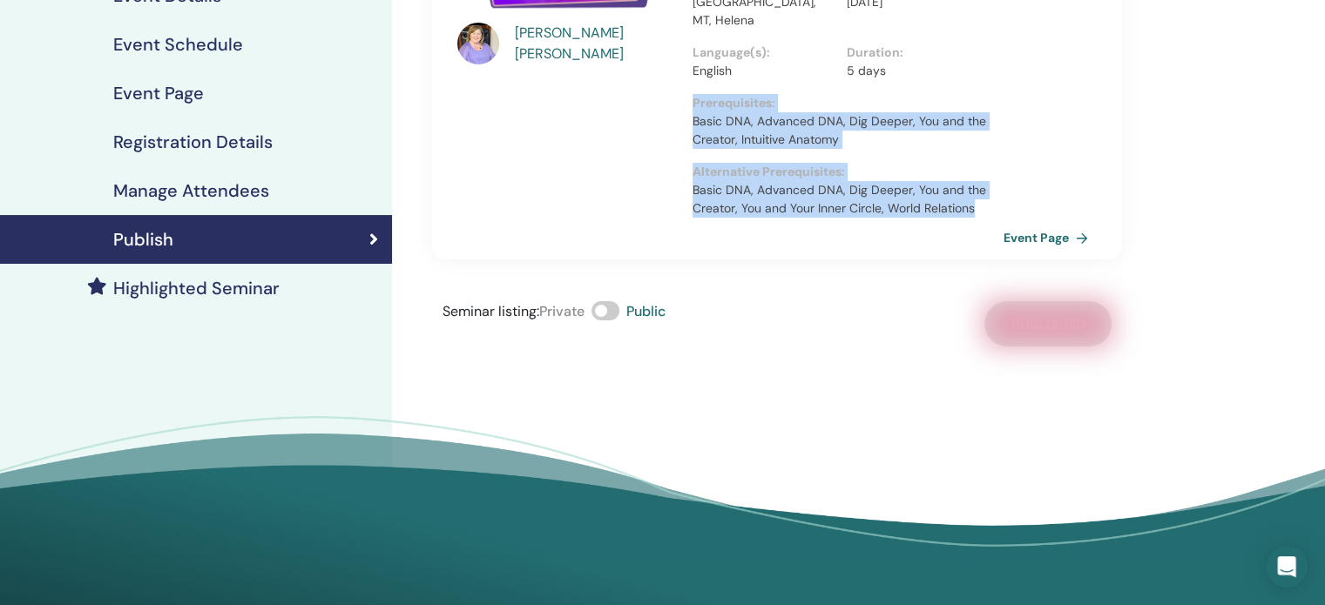
click at [1043, 225] on link "Event Page" at bounding box center [1049, 238] width 91 height 26
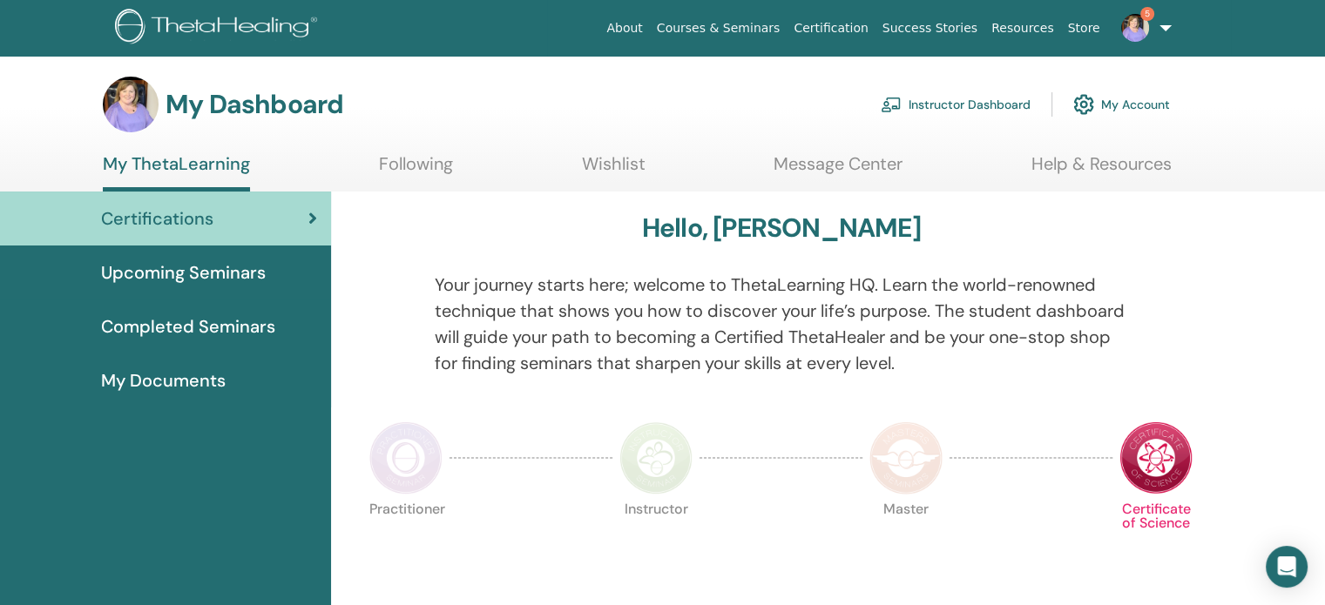
click at [929, 102] on link "Instructor Dashboard" at bounding box center [956, 104] width 150 height 38
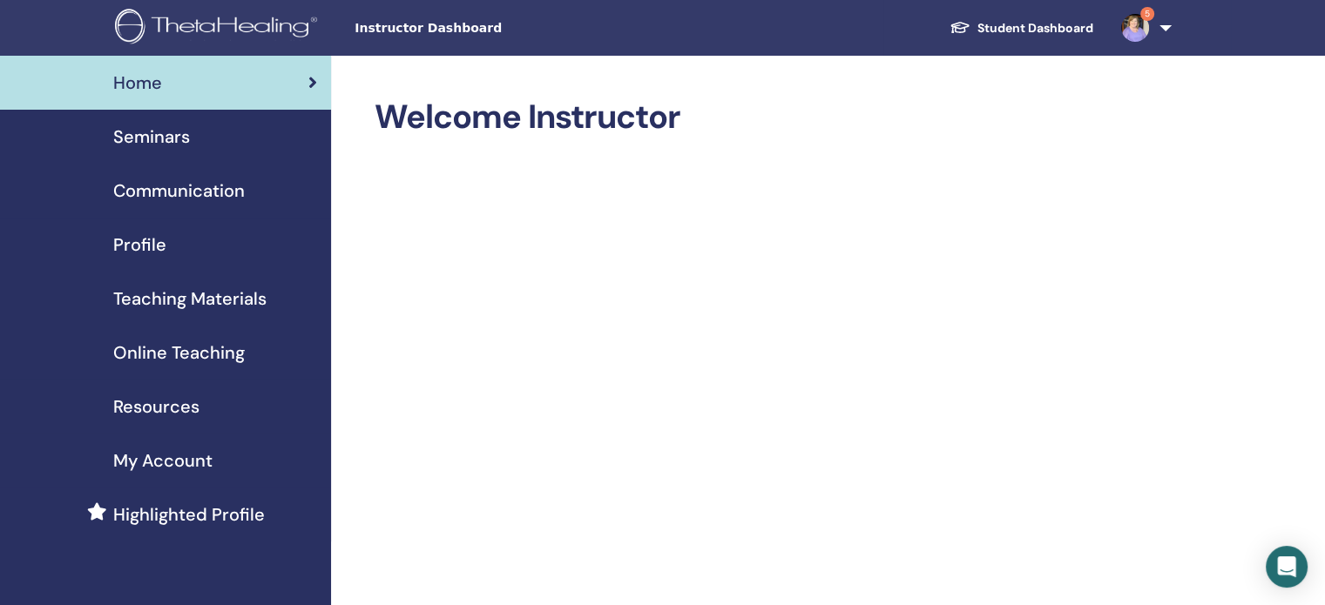
click at [213, 142] on div "Seminars" at bounding box center [165, 137] width 303 height 26
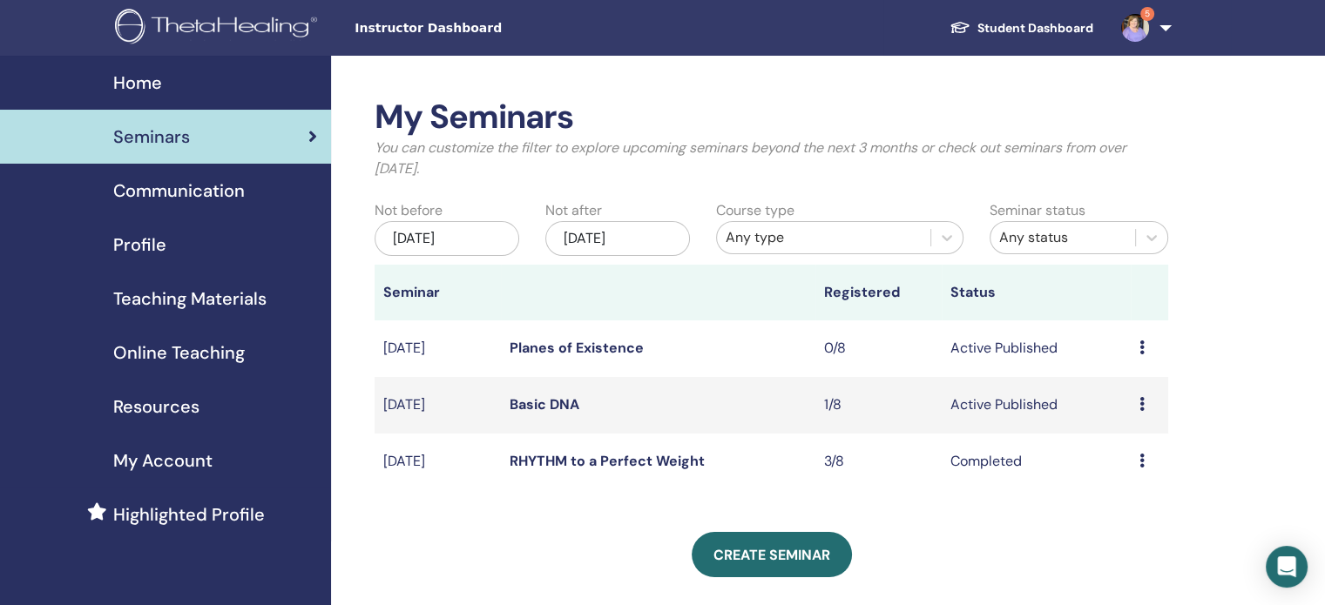
click at [1145, 350] on div "Preview Edit Attendees Cancel" at bounding box center [1150, 348] width 20 height 21
click at [1134, 365] on link "Preview" at bounding box center [1124, 364] width 50 height 18
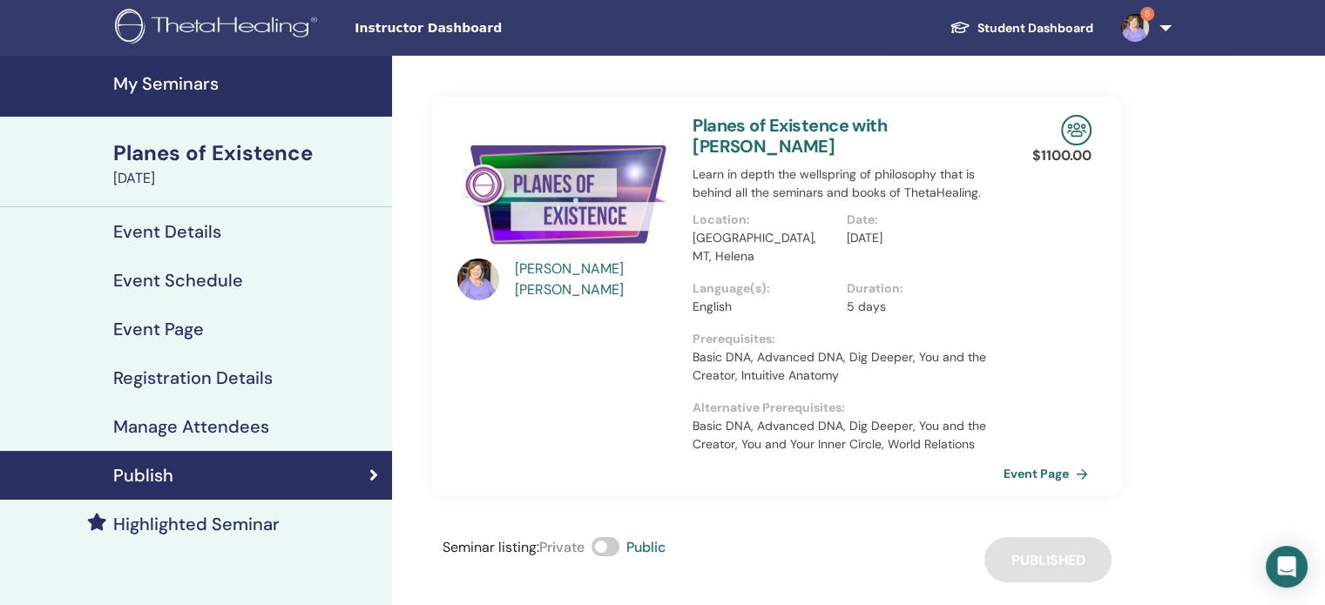
click at [1042, 461] on link "Event Page" at bounding box center [1049, 474] width 91 height 26
